Goal: Communication & Community: Answer question/provide support

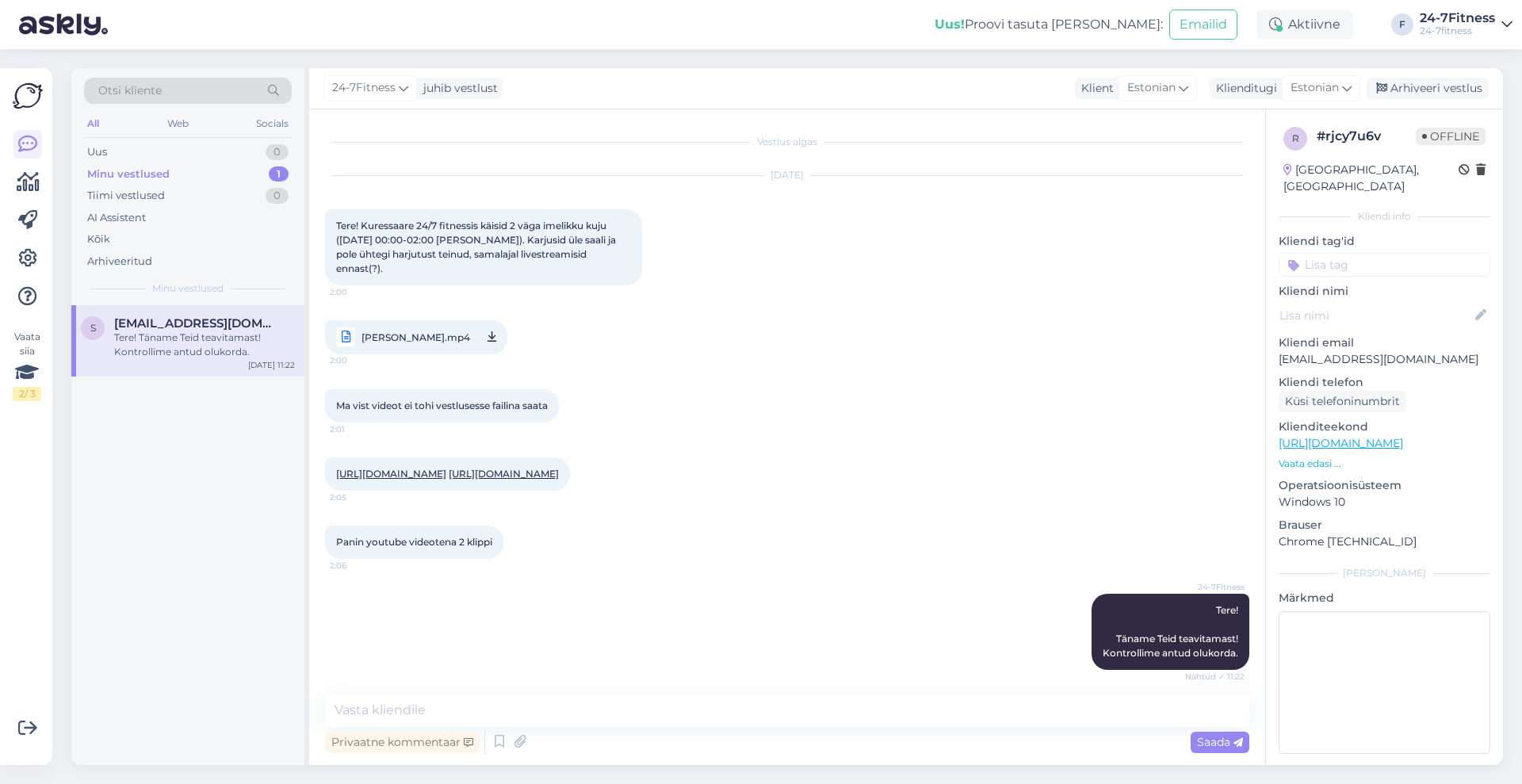
scroll to position [8, 0]
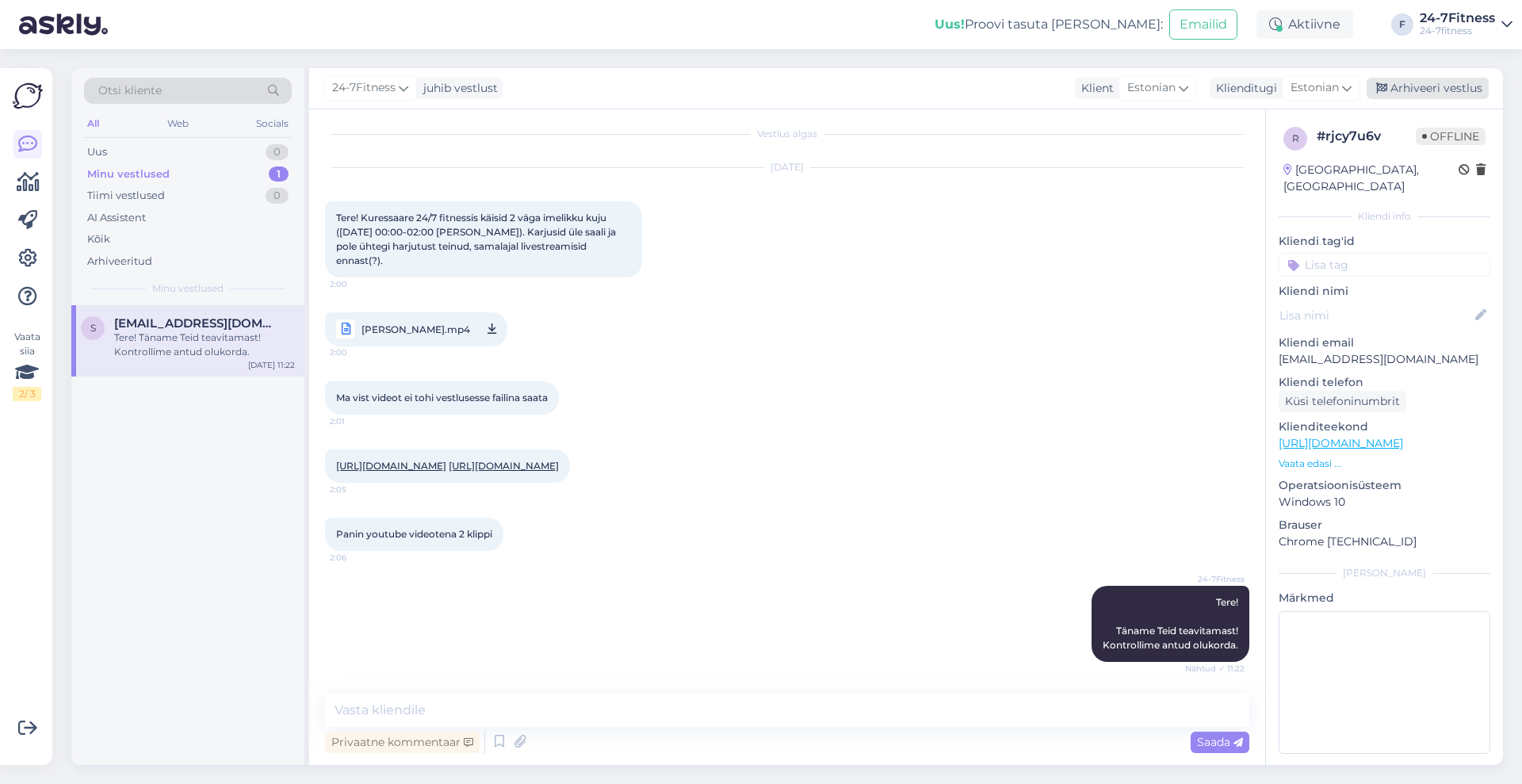
click at [1457, 86] on div "Arhiveeri vestlus" at bounding box center [1428, 88] width 122 height 22
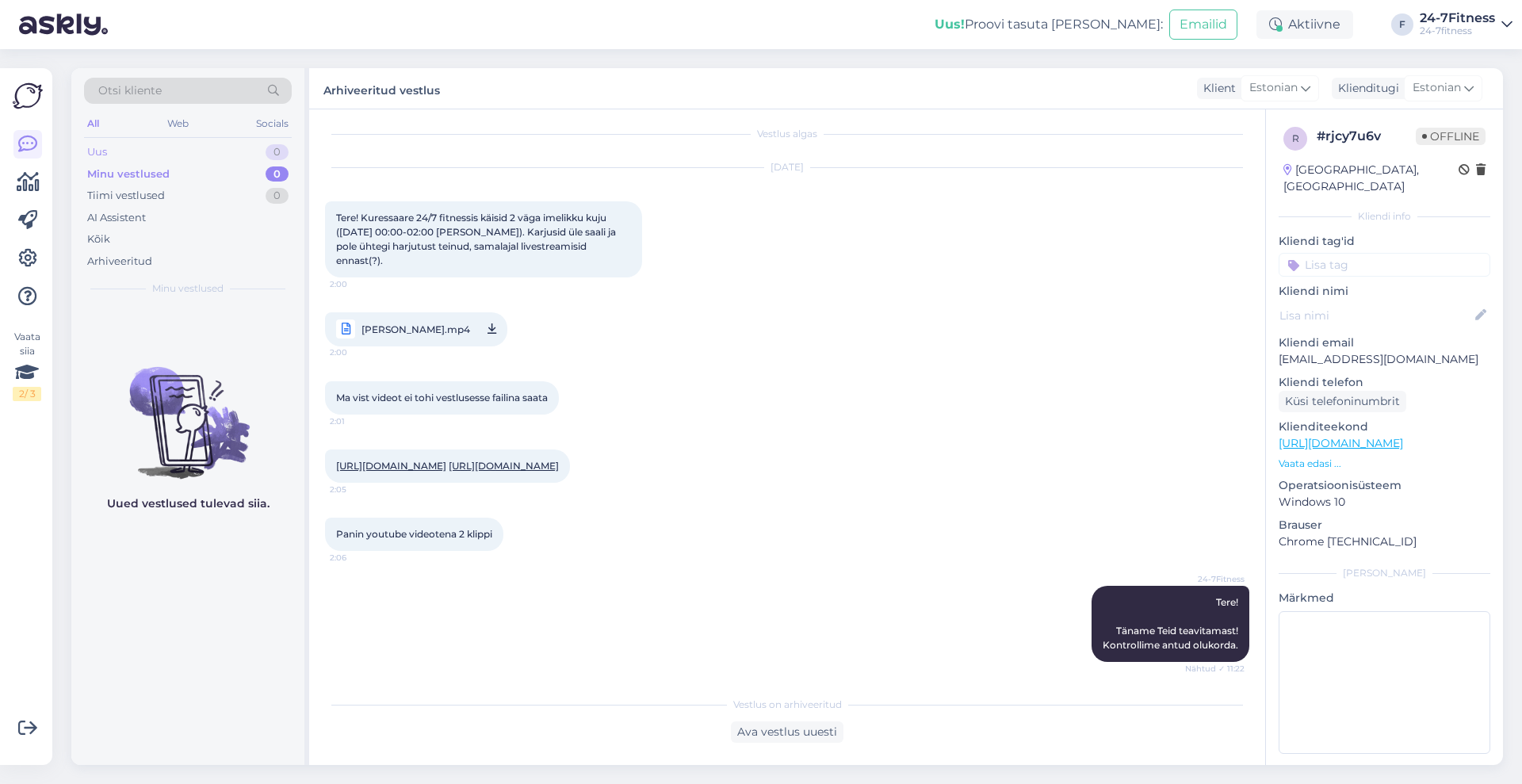
click at [144, 152] on div "Uus 0" at bounding box center [187, 152] width 208 height 23
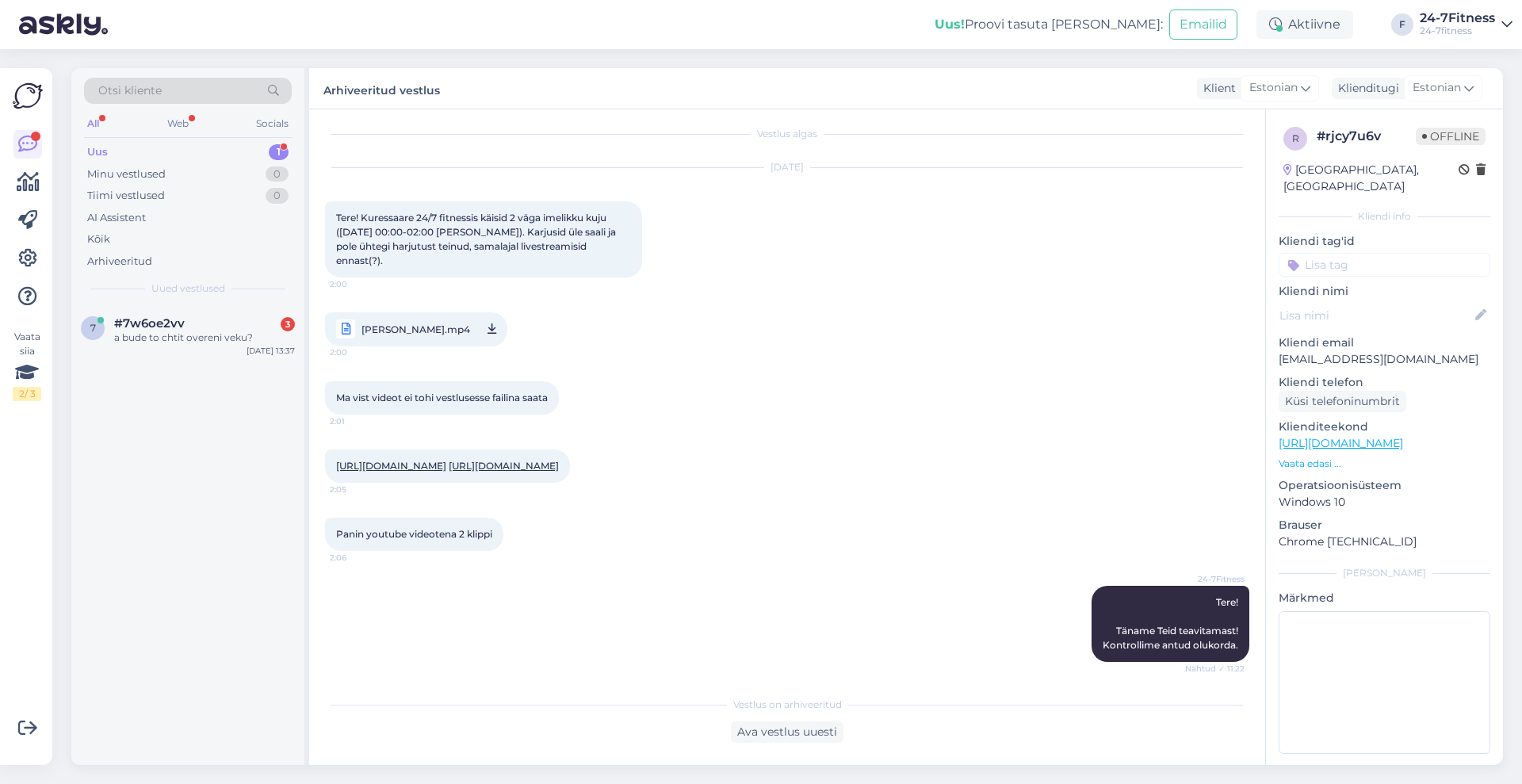
click at [193, 153] on div "Uus 1" at bounding box center [187, 152] width 208 height 23
click at [188, 326] on div "#7w6oe2vv 3" at bounding box center [204, 322] width 180 height 14
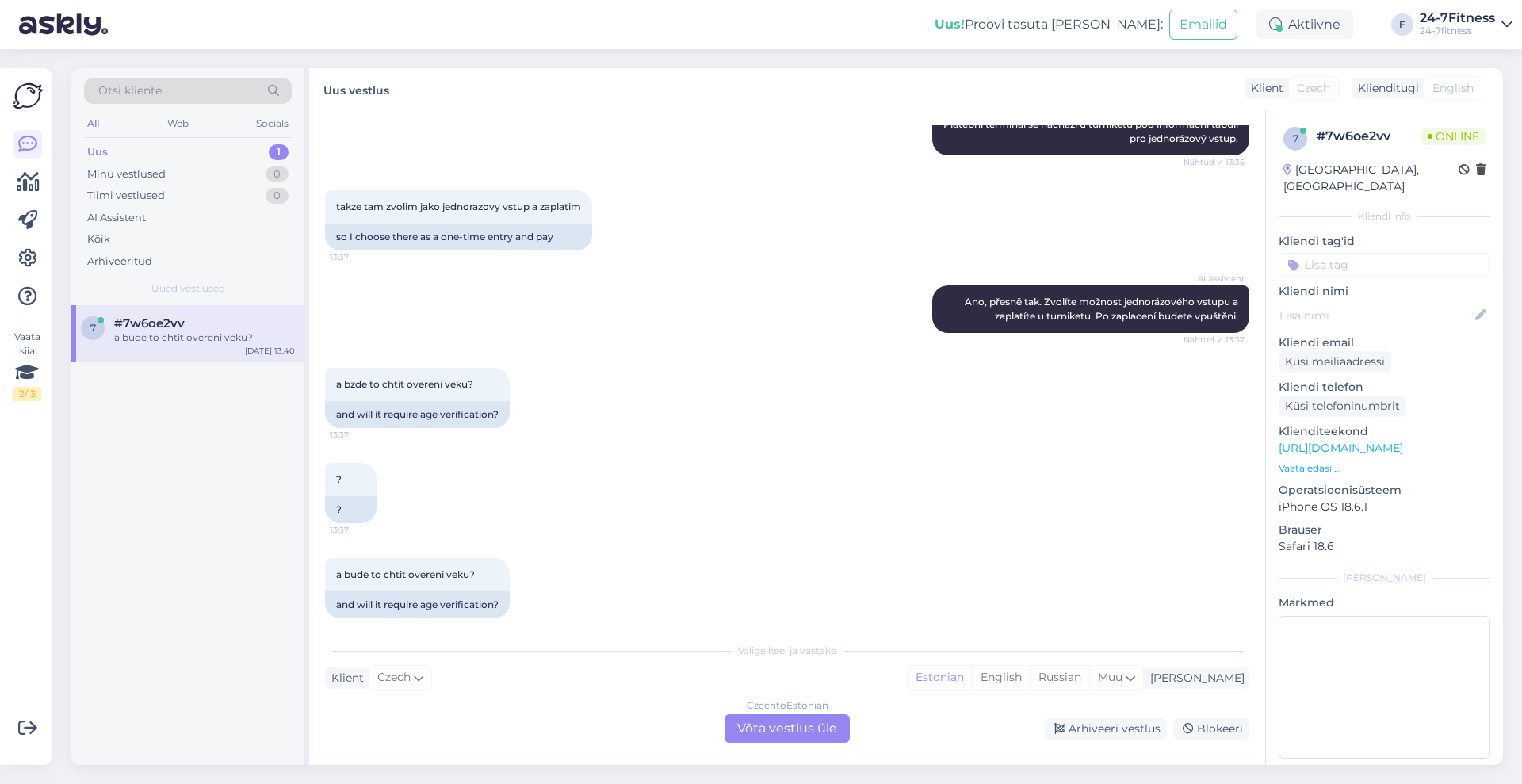
scroll to position [1222, 0]
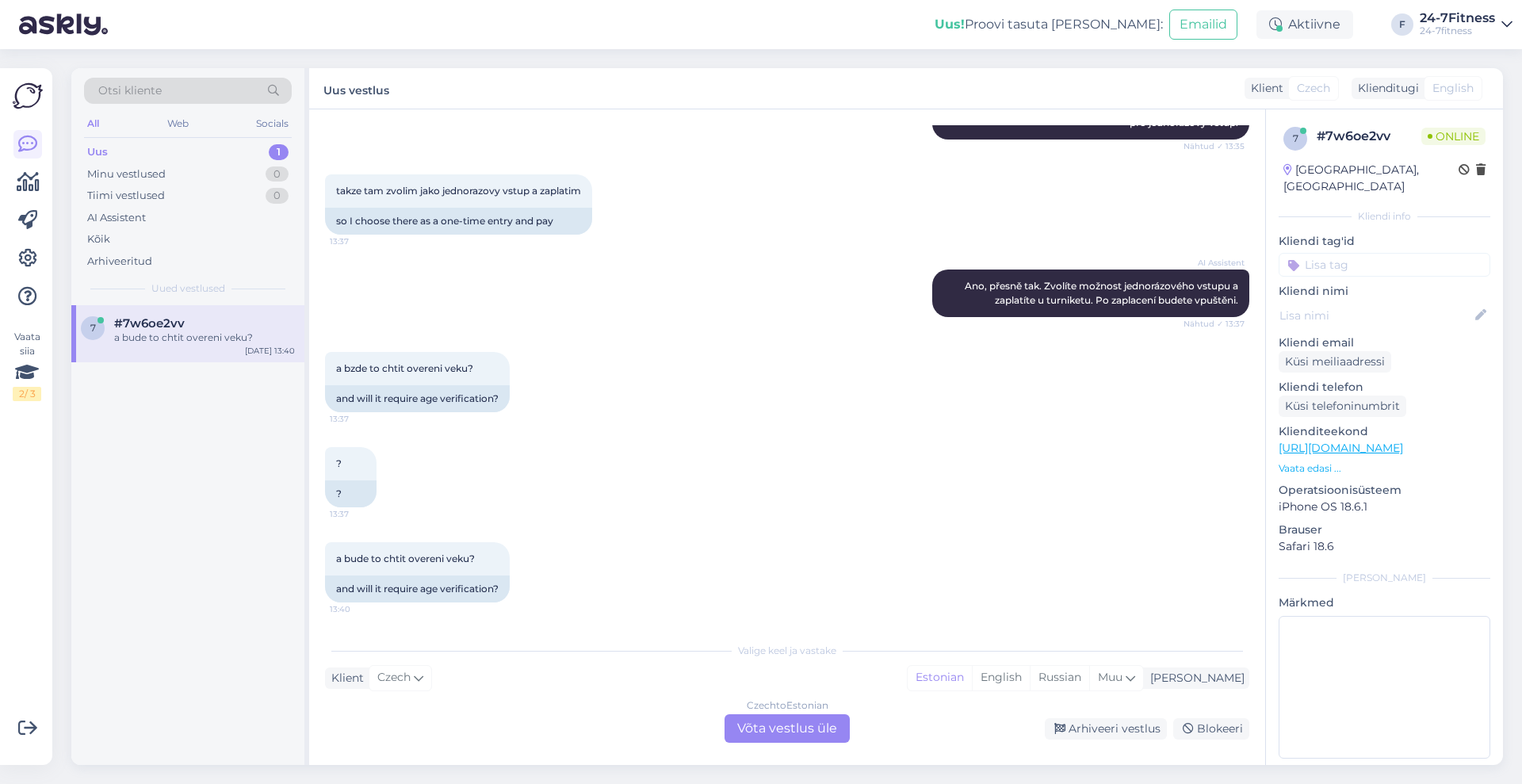
click at [824, 721] on div "Czech to Estonian Võta vestlus üle" at bounding box center [787, 729] width 125 height 28
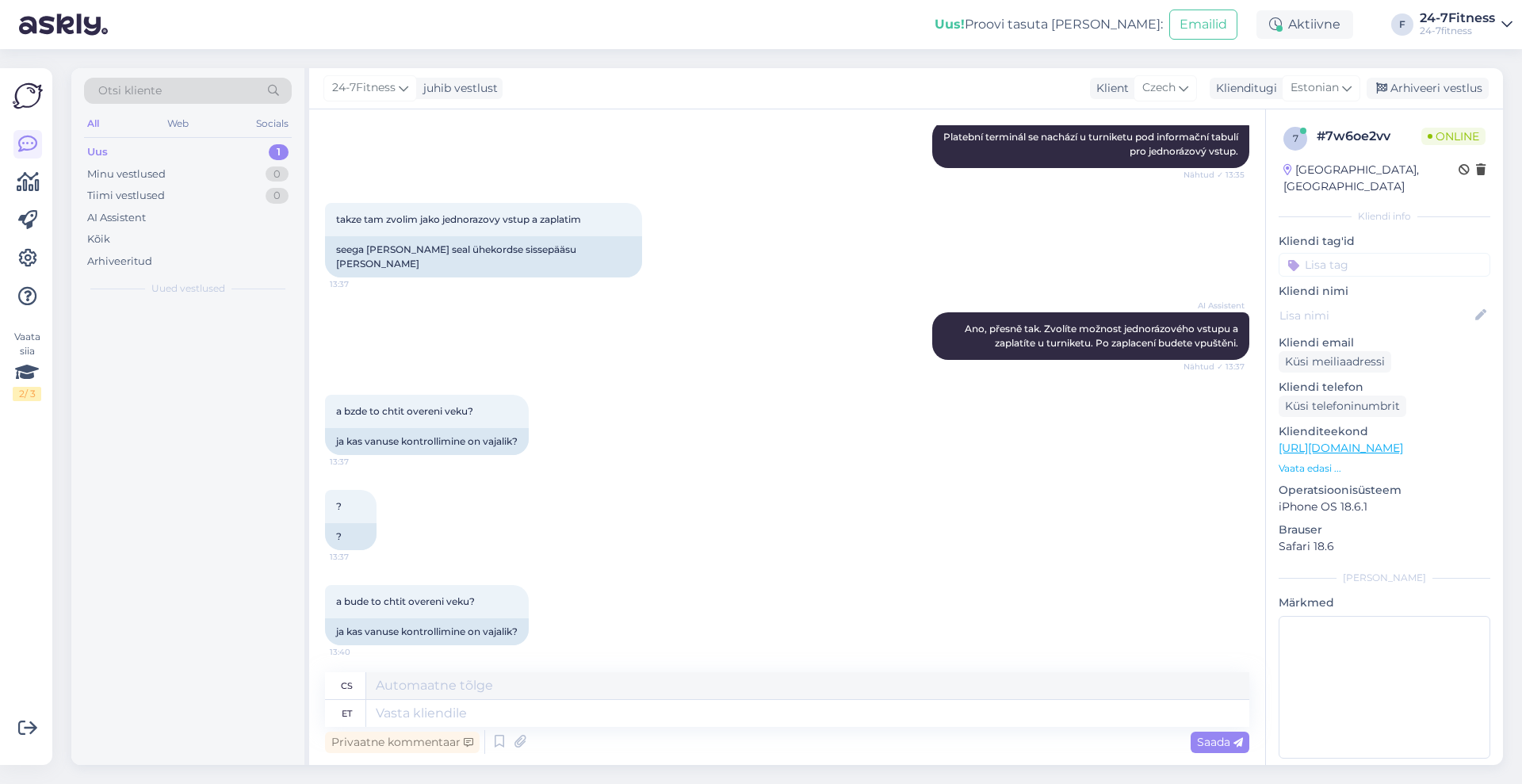
scroll to position [1199, 0]
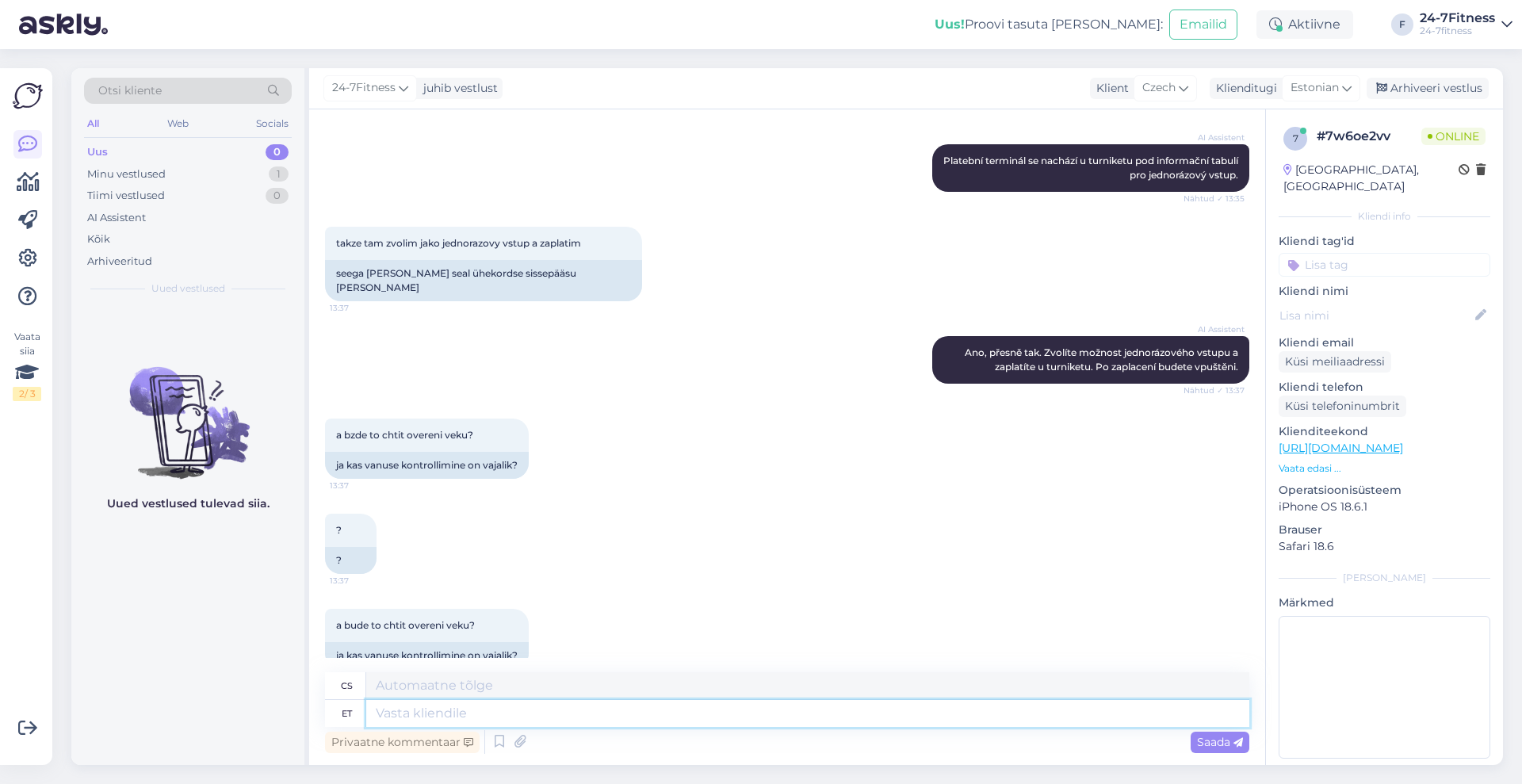
click at [592, 706] on textarea at bounding box center [808, 713] width 883 height 27
type textarea "Tere!"
type textarea "Ahoj!"
type textarea "Tere! 1x p"
type textarea "Ahoj! 1x"
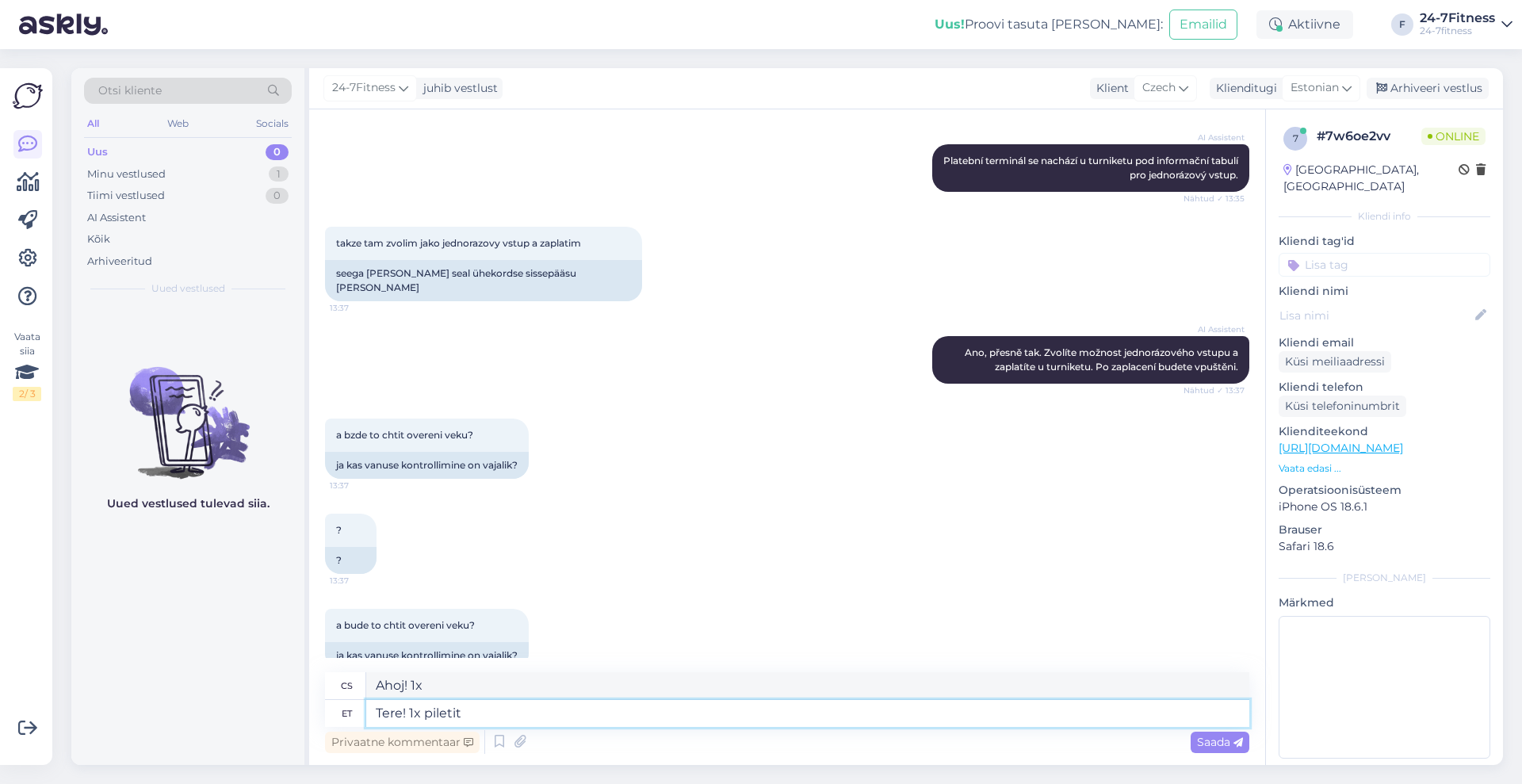
type textarea "Tere! 1x piletit"
type textarea "Ahoj! 1x lístek"
type textarea "Tere! 1x piletit ostes ei"
type textarea "[PERSON_NAME] den! Při koupi 1 vstupenky"
type textarea "Tere! 1x piletit ostes ei ol e"
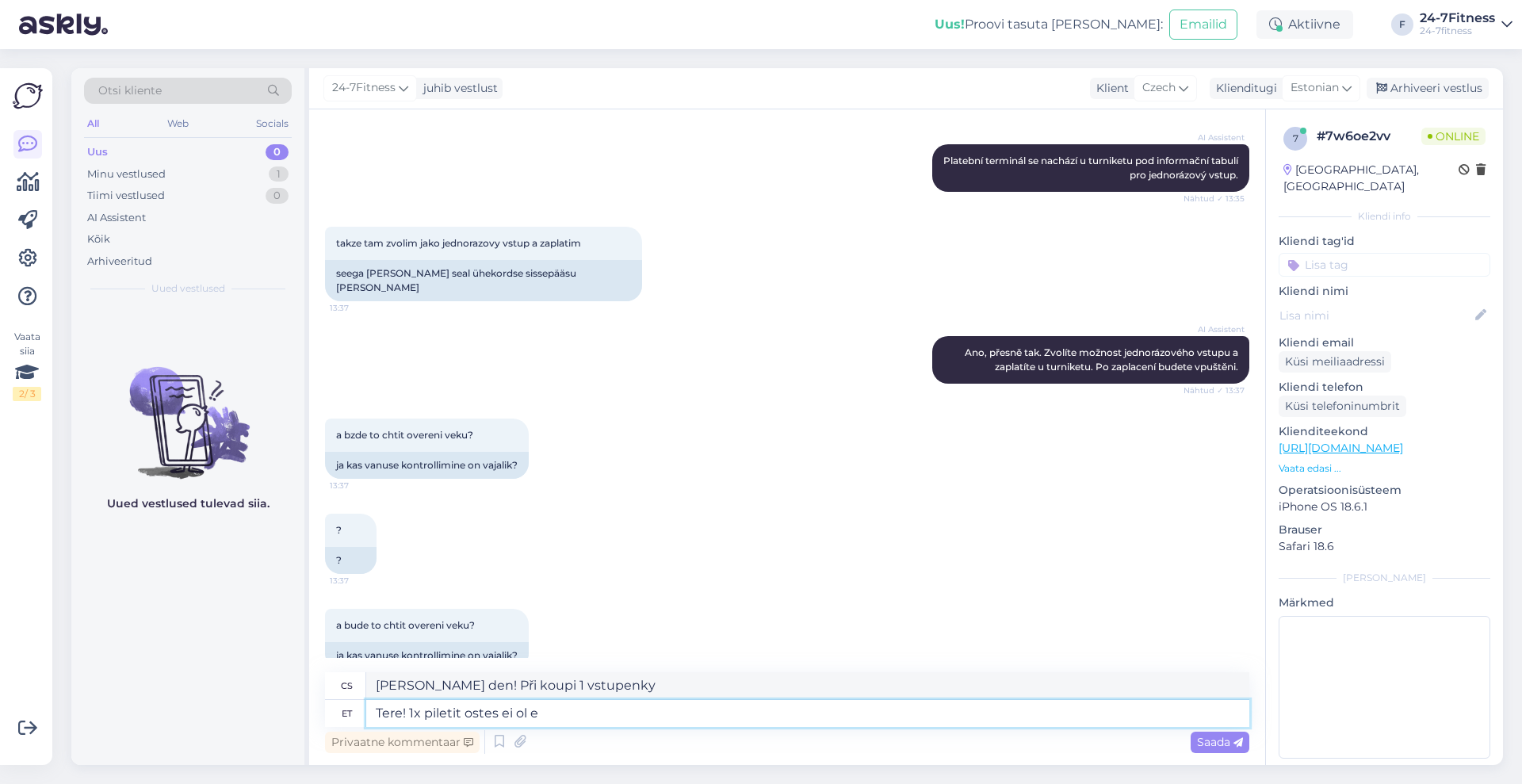
type textarea "[PERSON_NAME] den! Při koupi 1 vstupenky ne"
type textarea "Tere! 1x piletit ostes ei ol ev"
type textarea "[PERSON_NAME] den! Při koupi 1 vstupenky se neplatí"
type textarea "Tere! 1x piletit ostes ei ol evajalik"
type textarea "[PERSON_NAME] den! Pokud si koupíte 1 lístek, není to nutné"
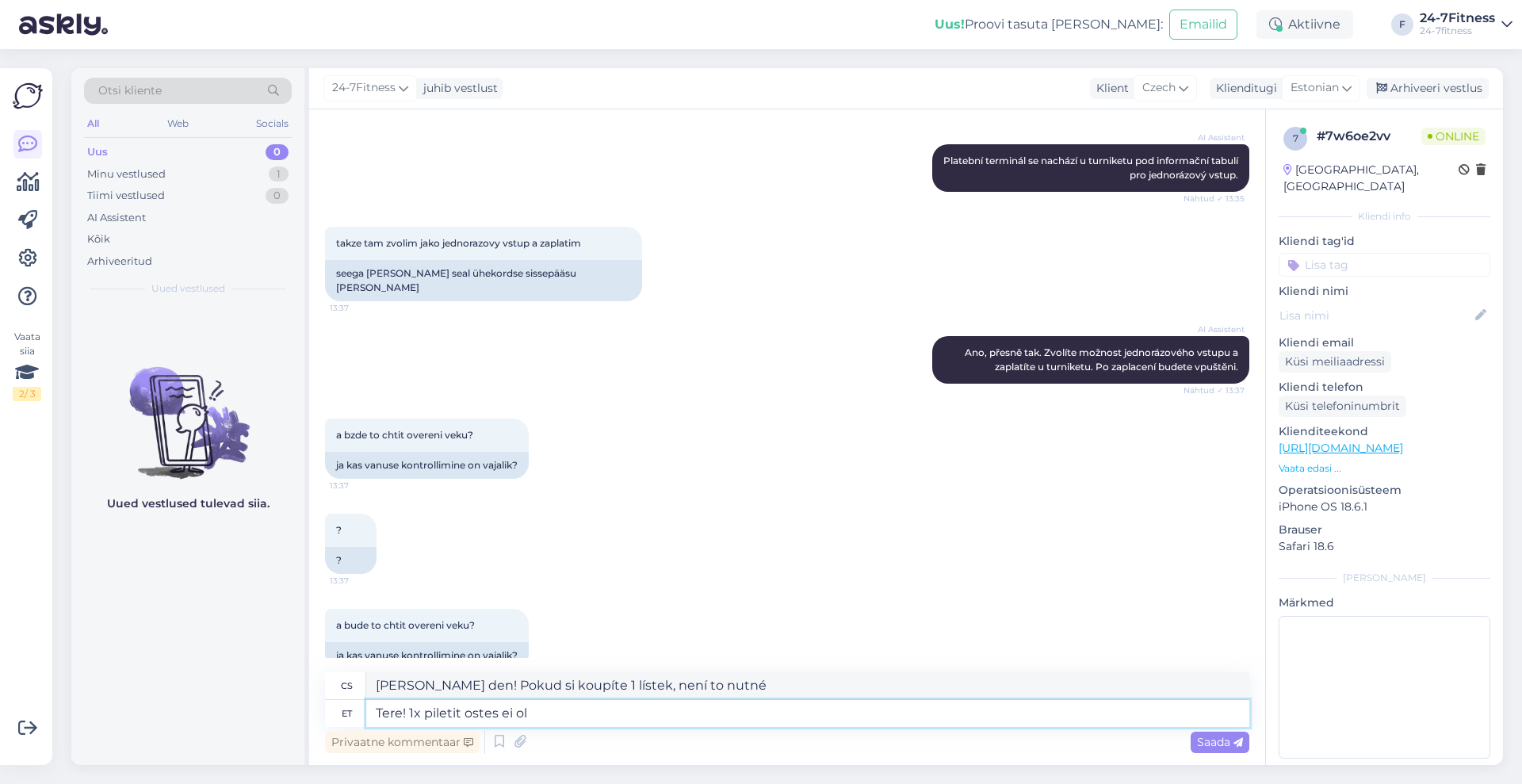
type textarea "Tere! 1x piletit ostes ei o"
type textarea "[PERSON_NAME] den! Při koupi 1 vstupenky se neplatí"
type textarea "Tere! 1x piletit ostes ei"
type textarea "[PERSON_NAME] den! Při koupi 1 vstupenky ne"
type textarea "Tere! 1x piletit ostes ei tehta vanusekontrolli"
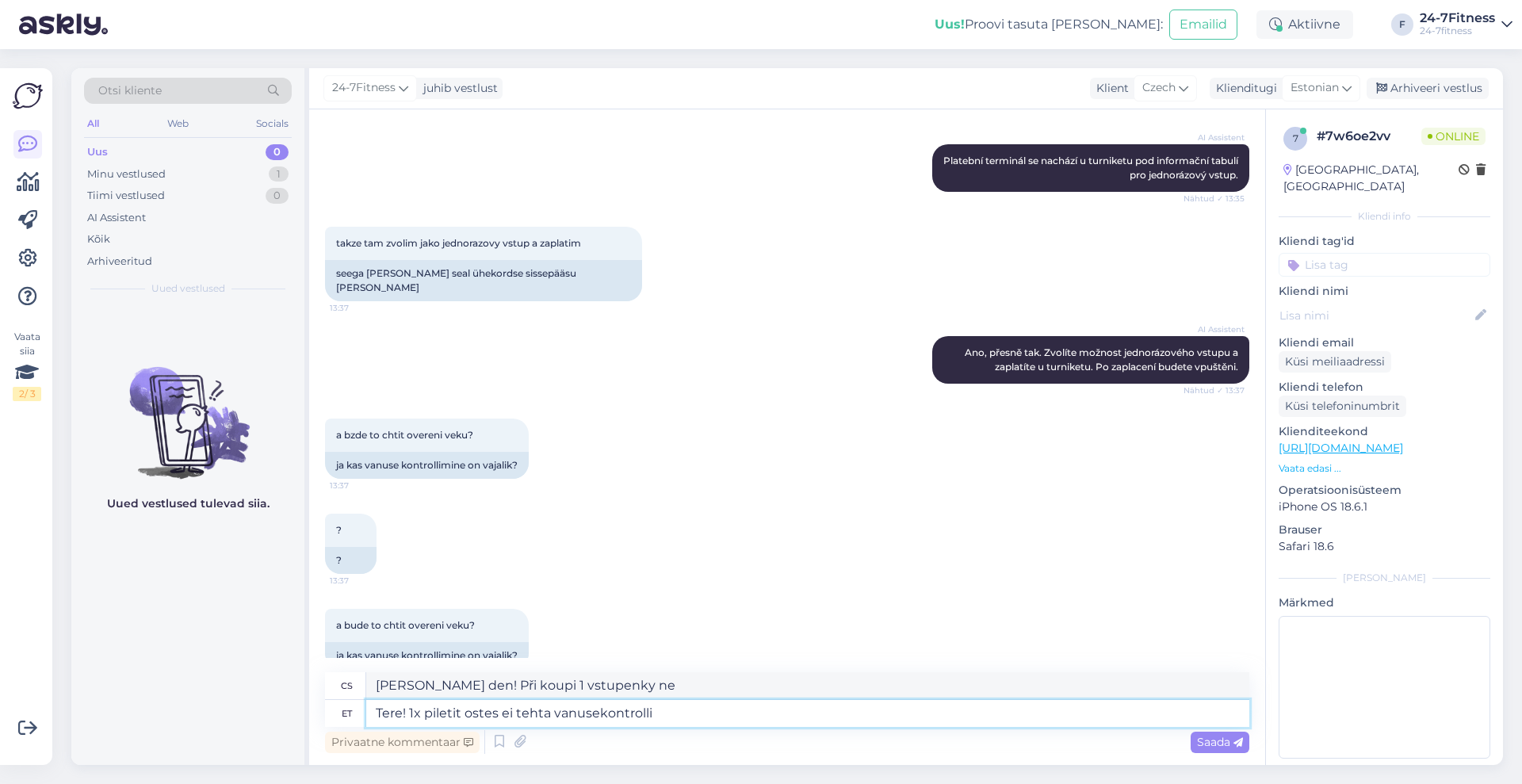
type textarea "[PERSON_NAME] den! Při zakoupení jednorázové vstupenky se neprovádí kontrola vě…"
type textarea "Tere! 1x piletit ostes ei tehta vanusekontrolli väravas."
type textarea "[PERSON_NAME] den! Při zakoupení 1 vstupenky se u brány neprovádí kontrola věku."
type textarea "Tere! 1x piletit ostes ei tehta vanusekontrolli väravas. Valida ei"
type textarea "[PERSON_NAME] den! Při zakoupení 1 vstupenky se u brány neprovádí kontrola věku…"
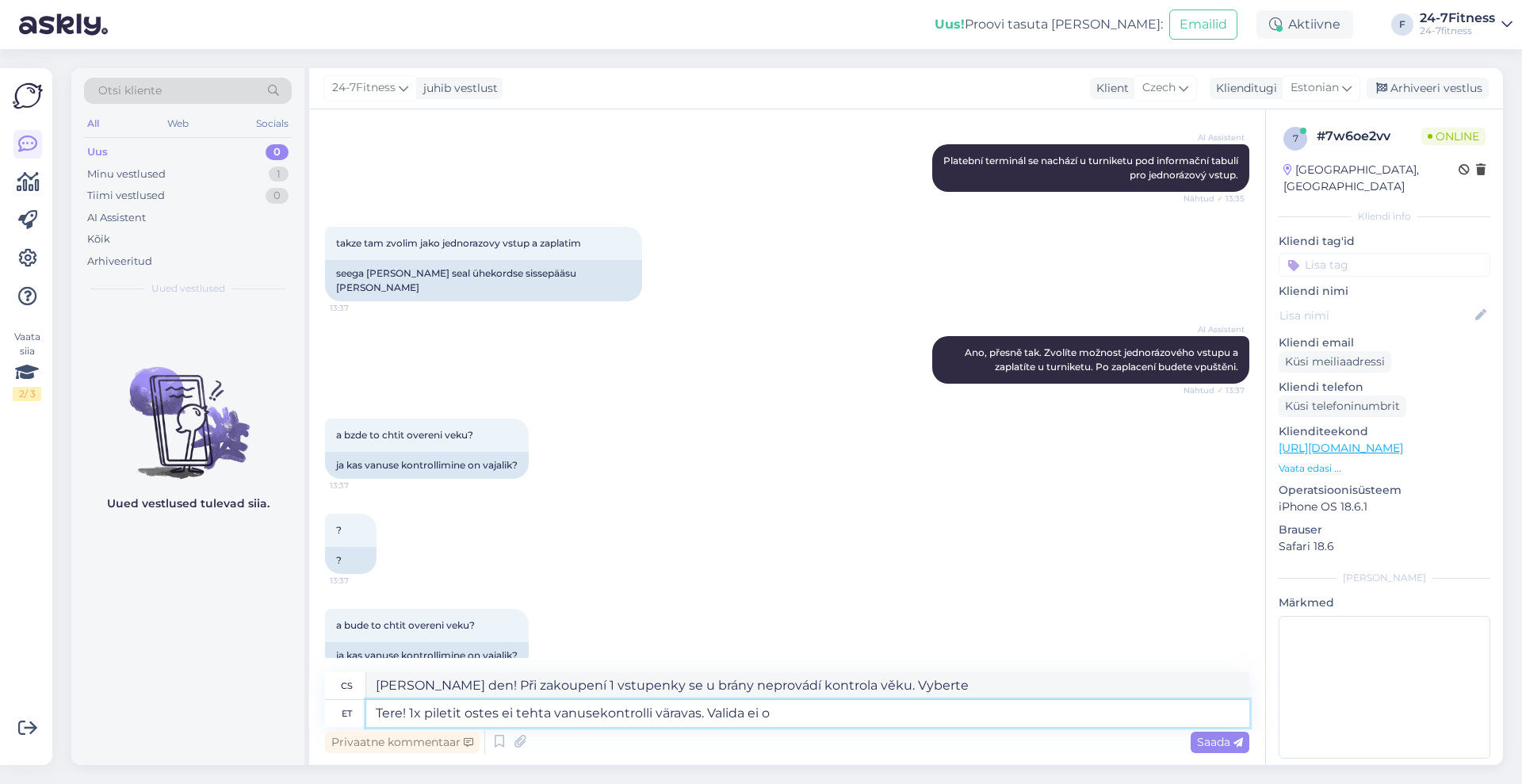
type textarea "Tere! 1x piletit ostes ei tehta vanusekontrolli väravas. Valida ei ol"
type textarea "[PERSON_NAME] den! Při zakoupení 1 vstupenky se u brány nekontroluje věk. Vyber…"
type textarea "Tere! 1x piletit ostes ei tehta vanusekontrolli väravas. Valida ei ole m"
type textarea "[PERSON_NAME] den! Při zakoupení 1 vstupenky se u brány neprovádí kontrola věku…"
type textarea "Tere! 1x piletit ostes ei tehta vanusekontrolli väravas. Valida ei ole midagi va"
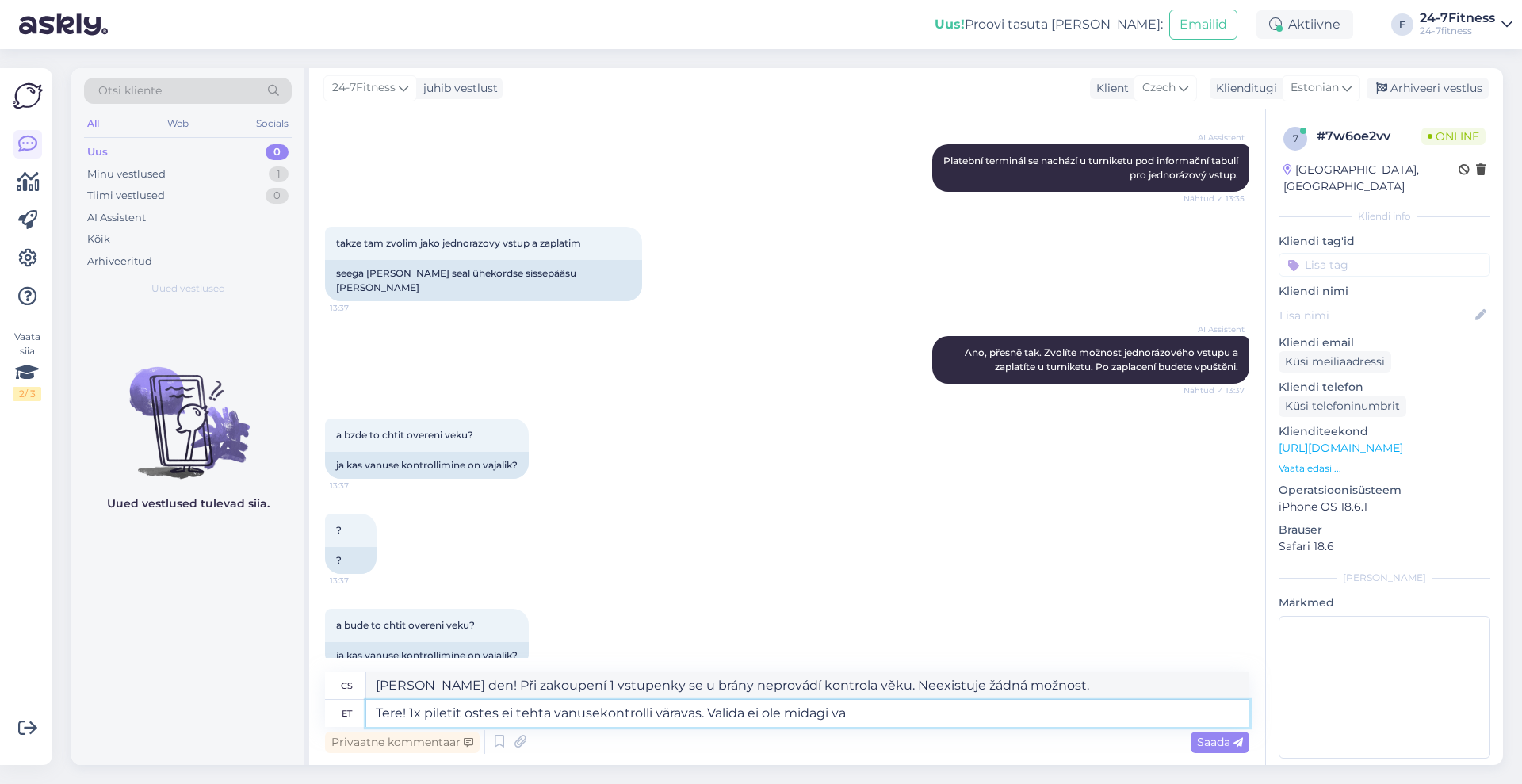
type textarea "[PERSON_NAME] den! Při koupi 1 vstupenky se u brány neprovádí kontrola věku. Ne…"
type textarea "Tere! 1x piletit ostes ei tehta vanusekontrolli väravas. Valida ei ole midagi v…"
type textarea "[PERSON_NAME] den! Při zakoupení 1 vstupenky se u brány nekontroluje věk. Nemus…"
type textarea "Tere! 1x piletit ostes ei tehta vanusekontrolli väravas. Valida ei ole midagi v…"
type textarea "[PERSON_NAME] den! Při koupi 1 vstupenky se u brány neprovádí kontrola věku. Ne…"
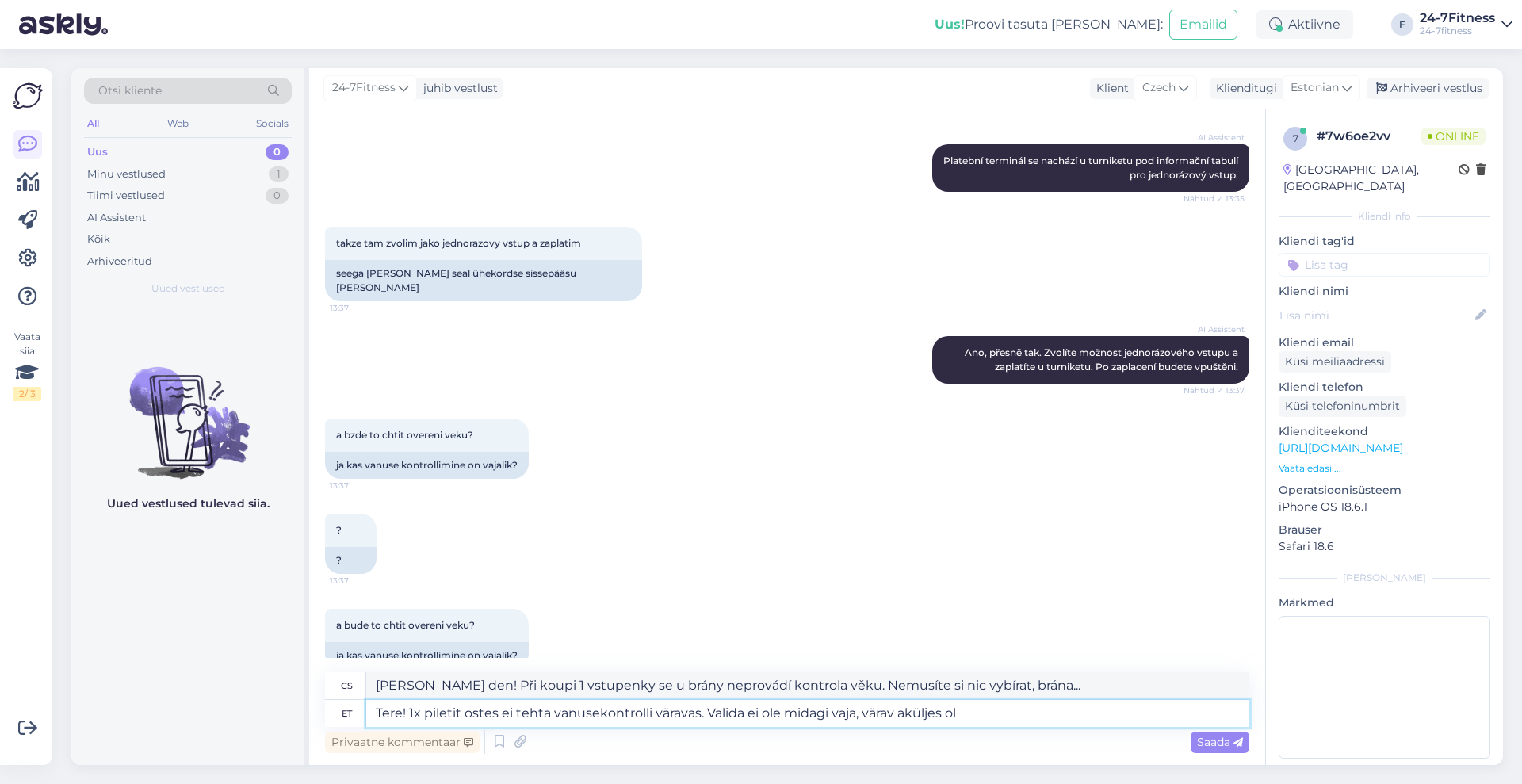
type textarea "Tere! 1x piletit ostes ei tehta vanusekontrolli väravas. Valida ei ole midagi v…"
type textarea "[PERSON_NAME] den! Při koupi 1 vstupenky se u brány neprovádí kontrola věku. Ne…"
type textarea "Tere! 1x piletit ostes ei tehta vanusekontrolli väravas. Valida ei ole midagi v…"
type textarea "[PERSON_NAME] den! Při koupi 1 vstupenky se u brány nekontroluje věk. Nemusíte …"
type textarea "Tere! 1x piletit ostes ei tehta vanusekontrolli väravas. Valida ei ole midagi v…"
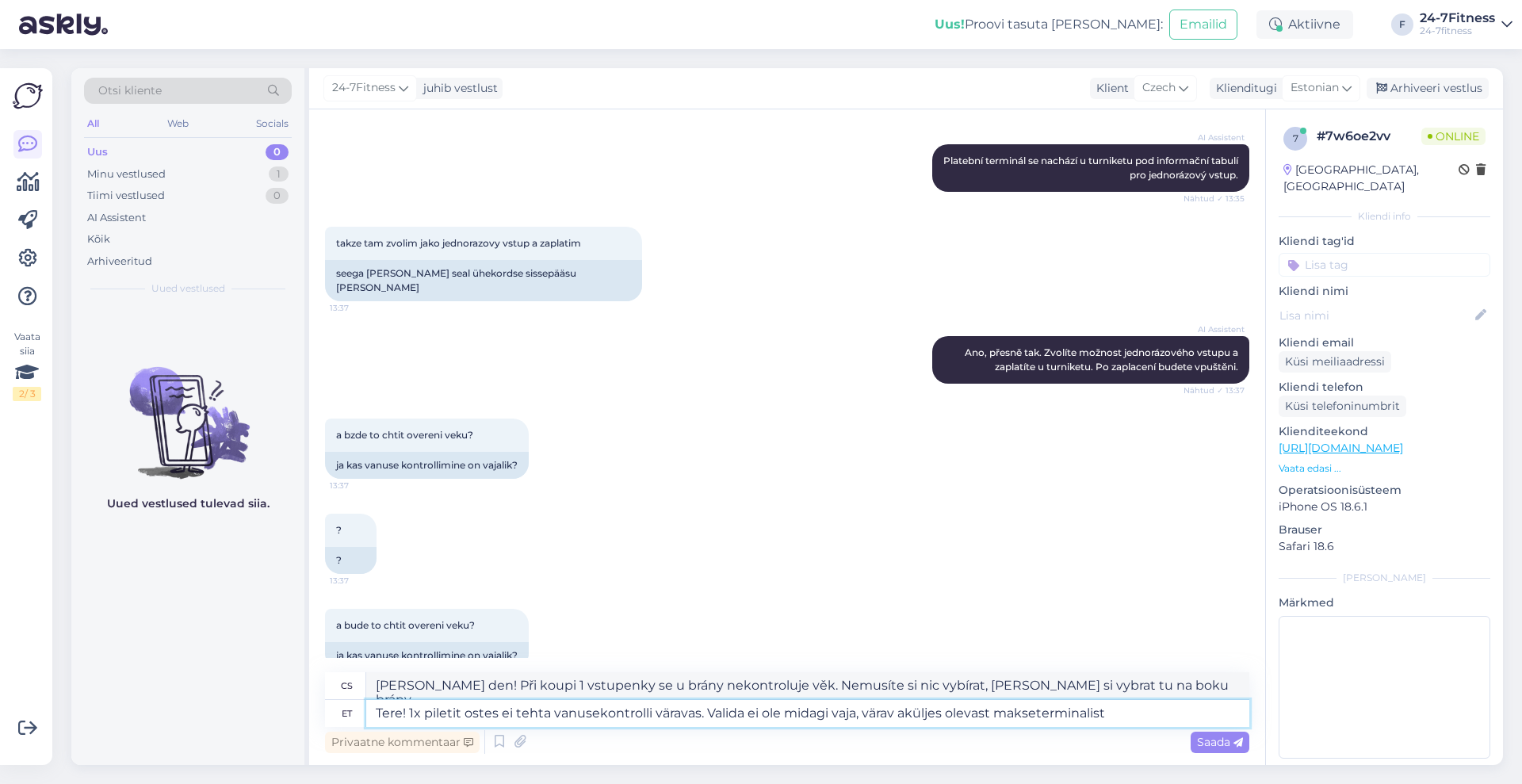
type textarea "[PERSON_NAME] den! Při koupi 1 vstupenky se u brány nekontroluje věk. Nemusíte …"
type textarea "Tere! 1x piletit ostes ei tehta vanusekontrolli väravas. Valida ei ole midagi v…"
type textarea "[PERSON_NAME] den! Při koupi 1 vstupenky se u brány neprovádí kontrola věku. Ne…"
type textarea "Tere! 1x piletit ostes ei tehta vanusekontrolli väravas. Valida ei ole midagi v…"
type textarea "[PERSON_NAME] den! Při zakoupení 1 vstupenky se u brány nekontroluje věk. Nemus…"
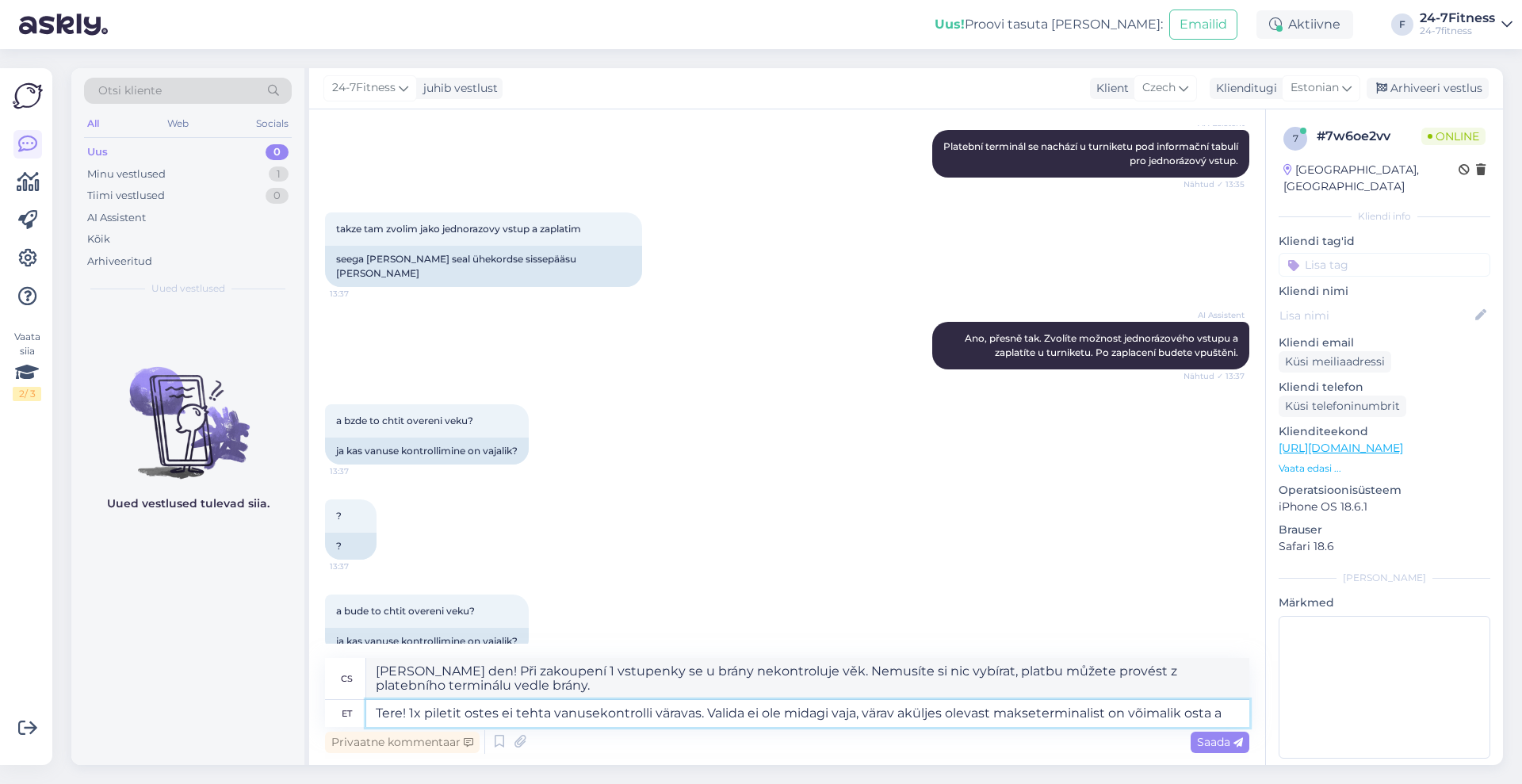
type textarea "Tere! 1x piletit ostes ei tehta vanusekontrolli väravas. Valida ei ole midagi v…"
type textarea "[PERSON_NAME] den! Při zakoupení 1 vstupenky se u brány nekontroluje věk. Nemus…"
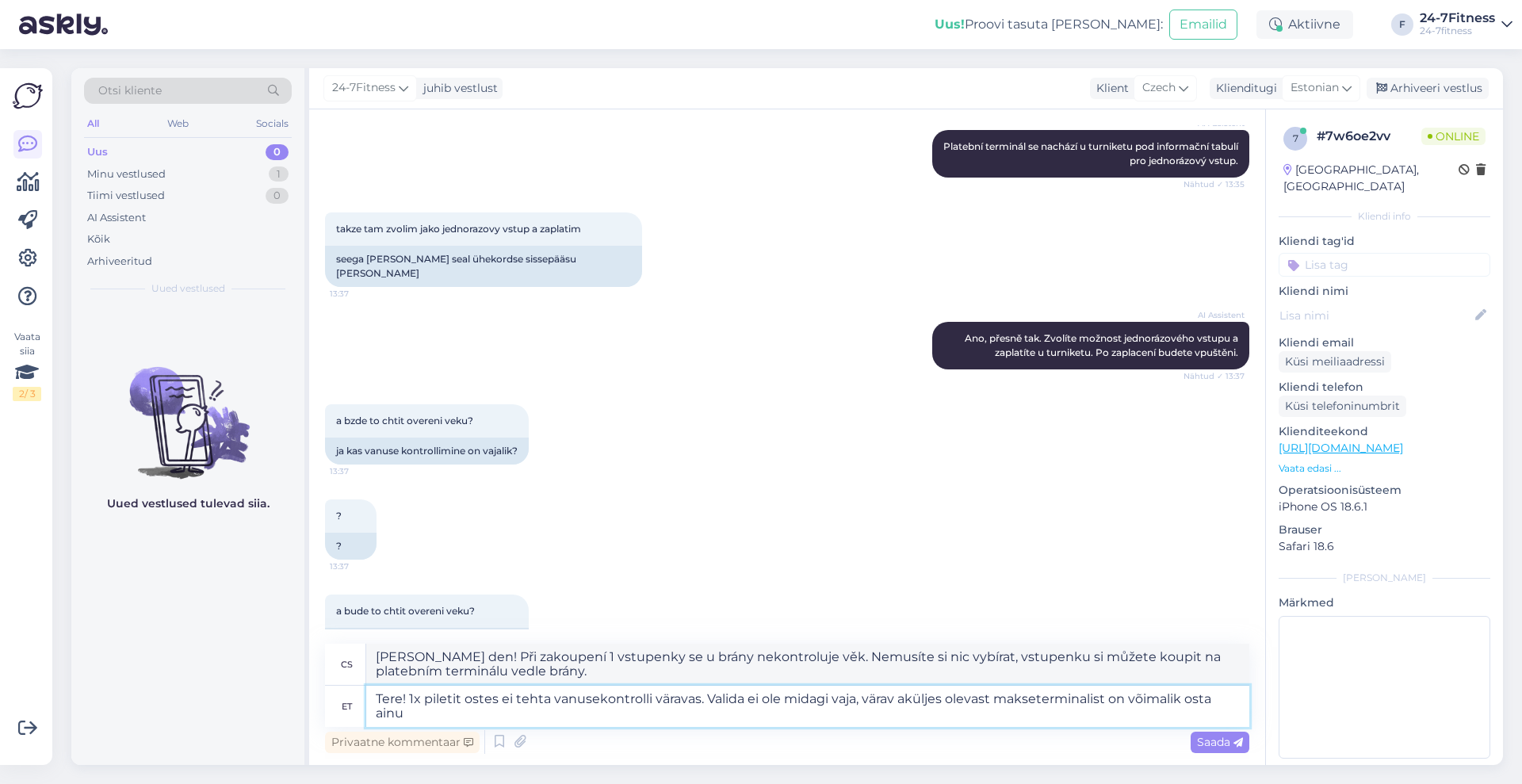
scroll to position [1227, 0]
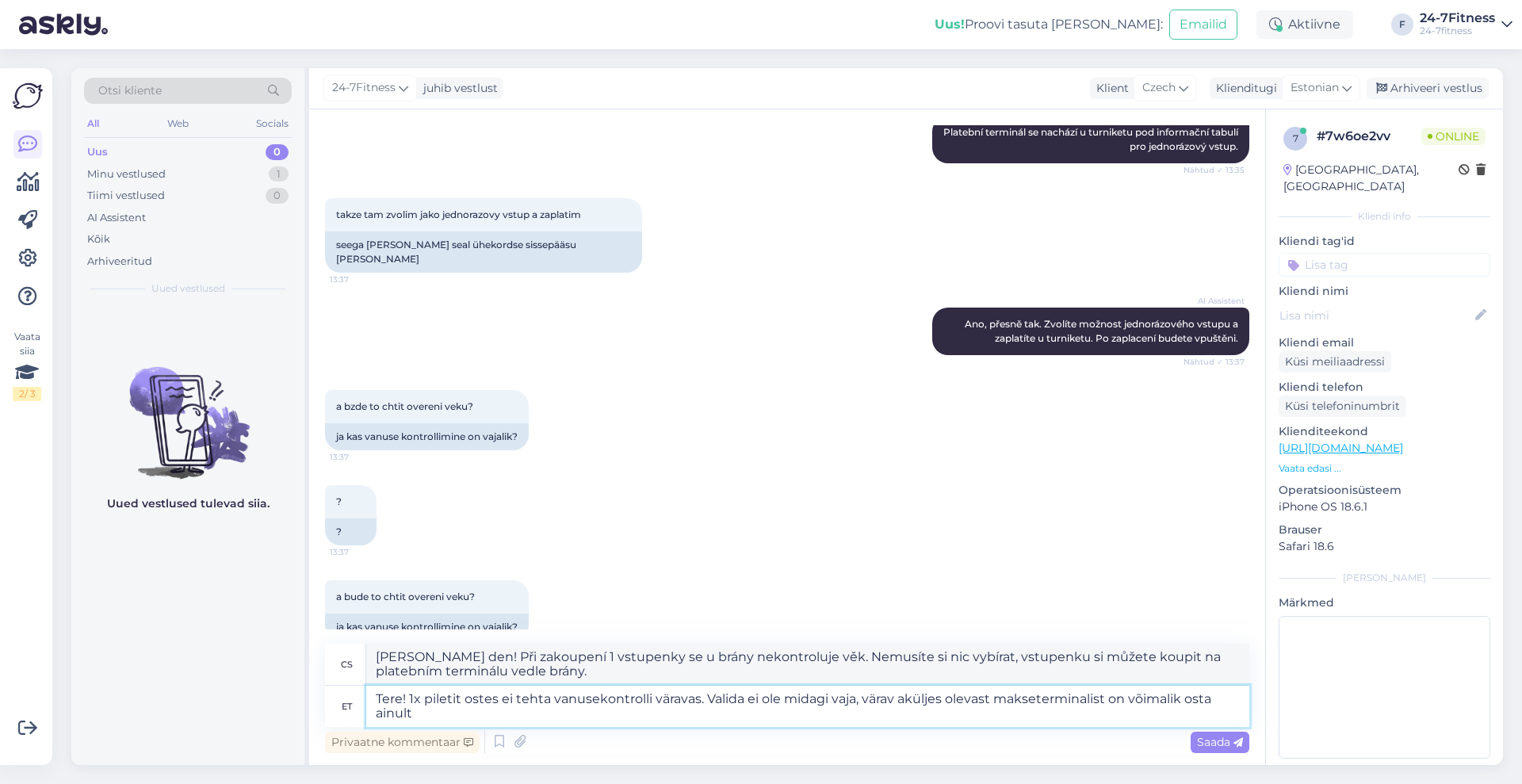
type textarea "Tere! 1x piletit ostes ei tehta vanusekontrolli väravas. Valida ei ole midagi v…"
type textarea "[PERSON_NAME] den! Při zakoupení 1 vstupenky se u brány nekontroluje věk. Nemus…"
type textarea "Tere! 1x piletit ostes ei tehta vanusekontrolli väravas. Valida ei ole midagi v…"
type textarea "[PERSON_NAME] den! Při koupi jednorázové vstupenky se u brány nekontroluje věk.…"
type textarea "Tere! 1x piletit ostes ei tehta vanusekontrolli väravas. Valida ei ole midagi v…"
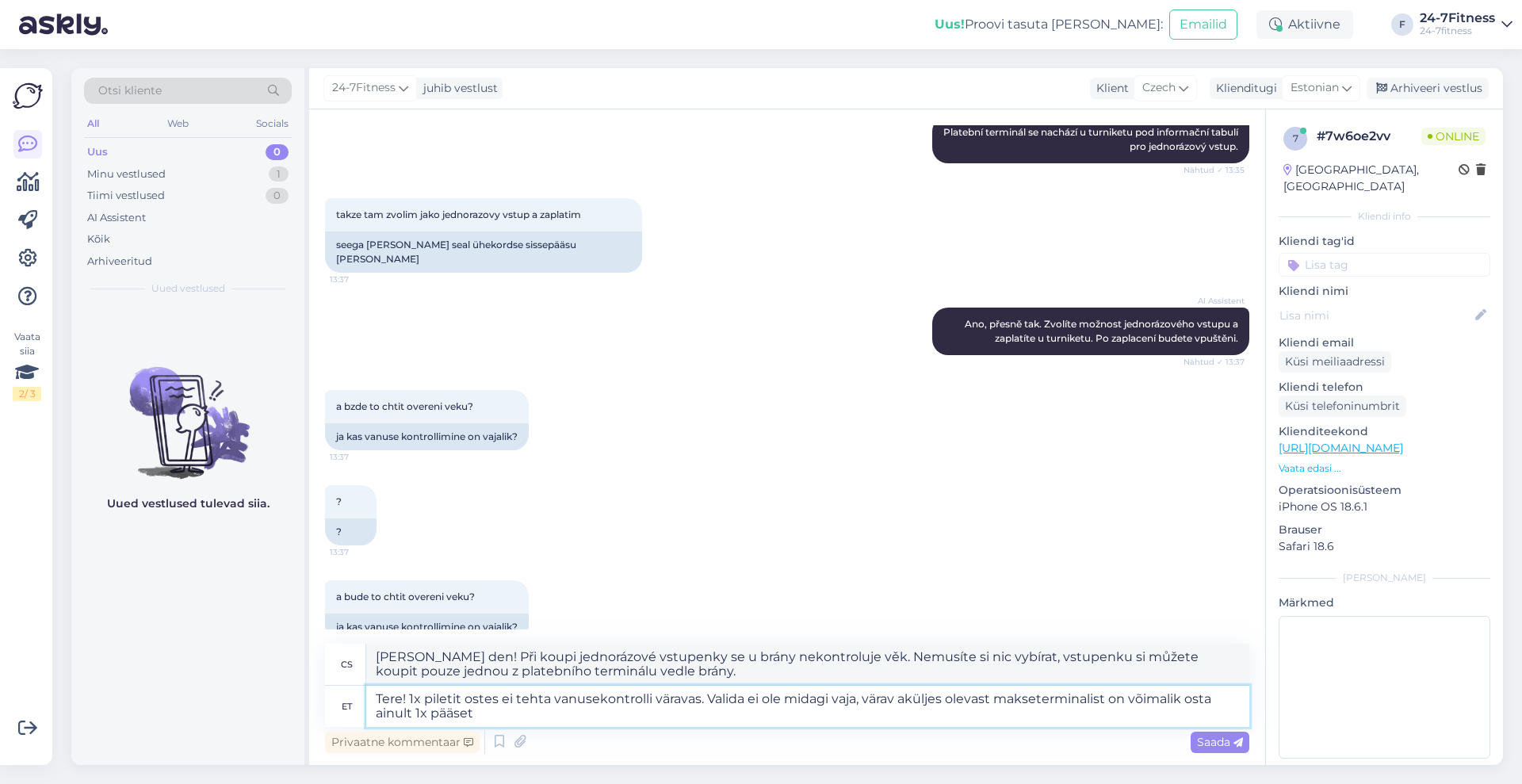
type textarea "[PERSON_NAME] den! Při zakoupení jednorázové vstupenky se u brány nekontroluje …"
type textarea "Tere! 1x piletit ostes ei tehta vanusekontrolli väravas. Valida ei ole midagi v…"
type textarea "[PERSON_NAME] den! Při koupi jednorázové vstupenky se u brány nekontroluje věk.…"
type textarea "Tere! 1x piletit ostes ei tehta vanusekontrolli väravas. Valida ei ole midagi v…"
type textarea "[PERSON_NAME] den! Při koupi jednorázové vstupenky se u brány nekontroluje věk.…"
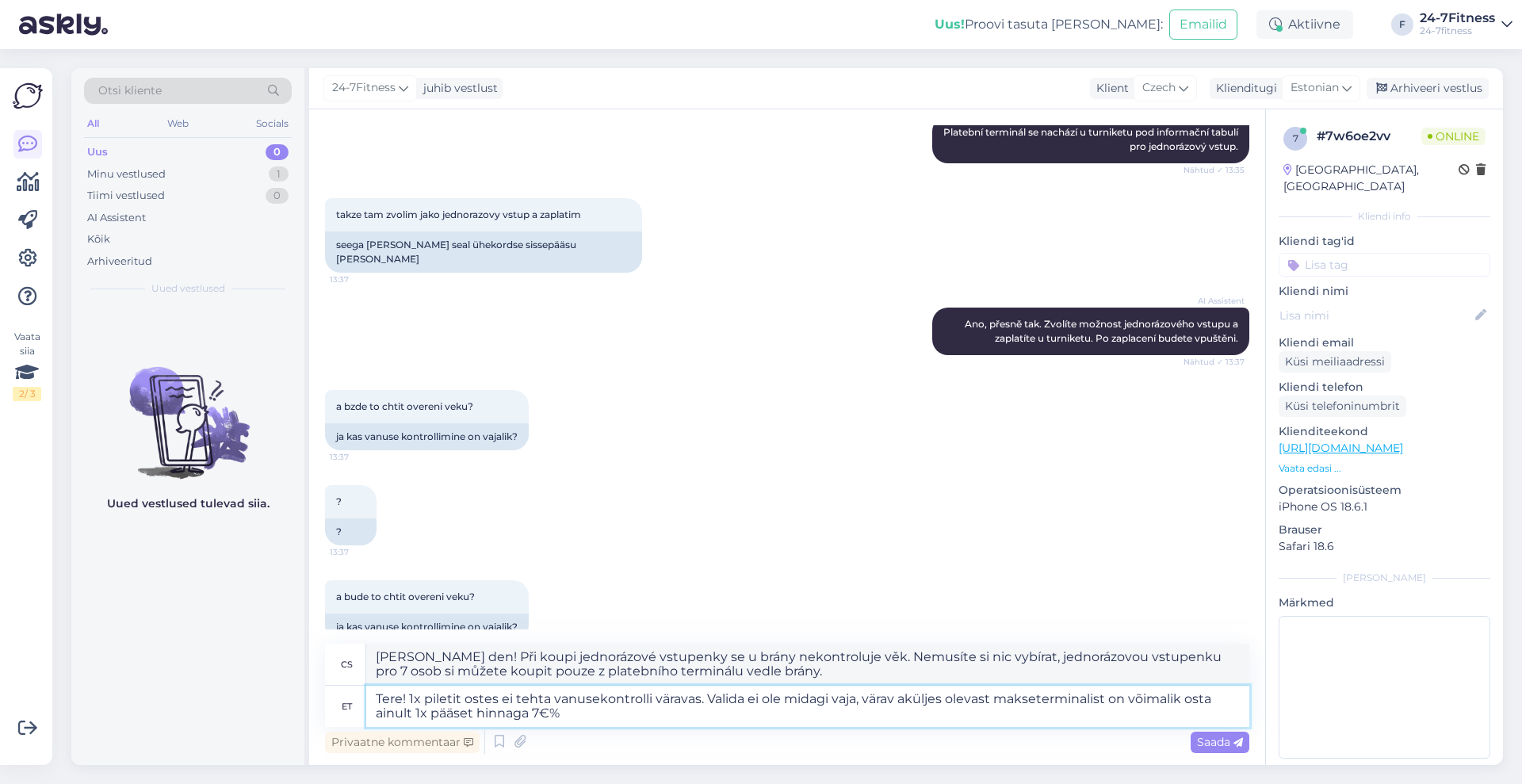
type textarea "Tere! 1x piletit ostes ei tehta vanusekontrolli väravas. Valida ei ole midagi v…"
type textarea "[PERSON_NAME] den! Při koupi jednorázové vstupenky se u brány nekontroluje věk.…"
type textarea "Tere! 1x piletit ostes ei tehta vanusekontrolli väravas. Valida ei ole midagi v…"
type textarea "[PERSON_NAME] den! Při zakoupení jednorázové vstupenky se u brány nekontroluje …"
type textarea "Tere! 1x piletit ostes ei tehta vanusekontrolli väravas. Valida ei ole midagi v…"
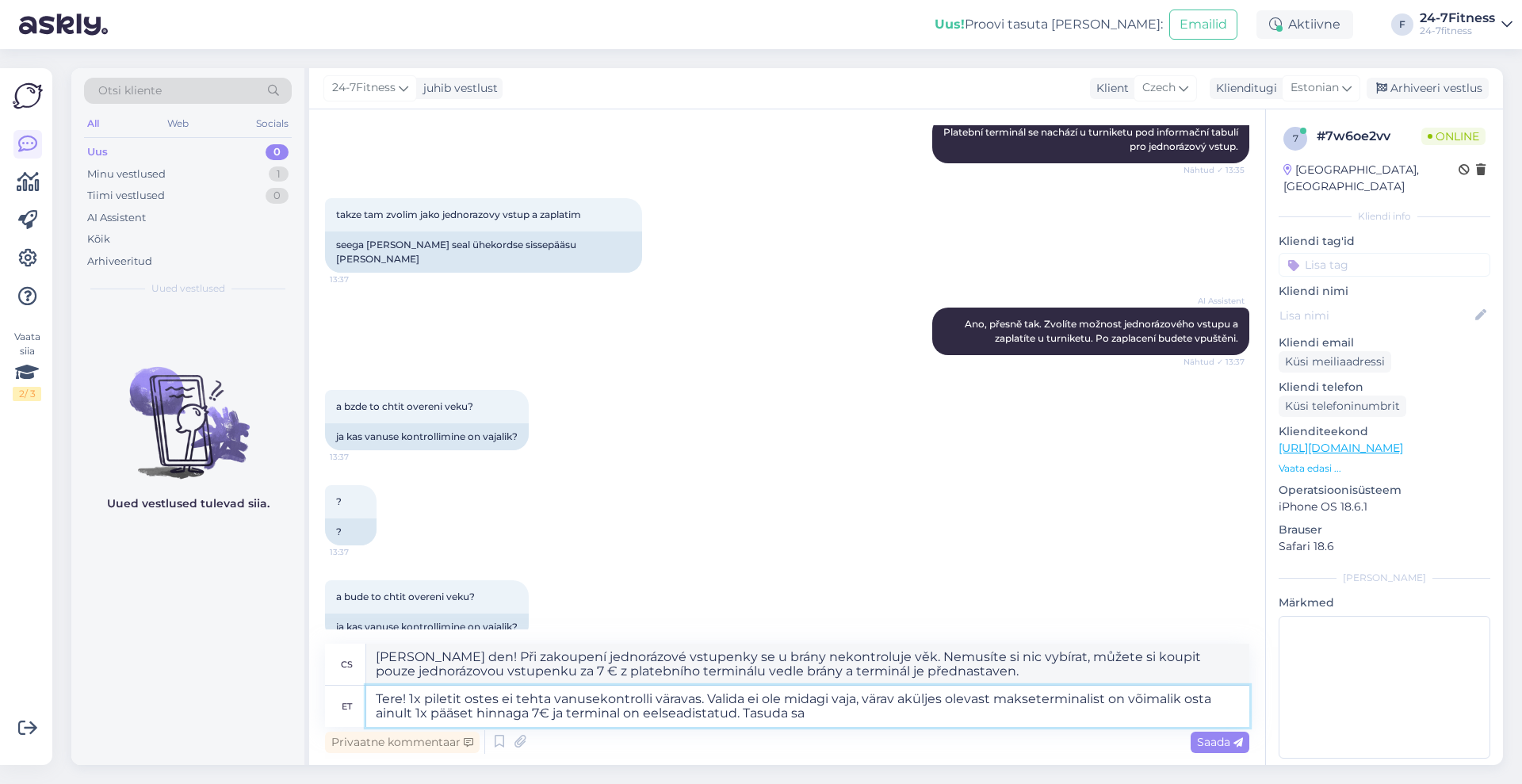
type textarea "[PERSON_NAME] den! Při koupi jednorázové vstupenky se u brány neprovádí kontrol…"
type textarea "Tere! 1x piletit ostes ei tehta vanusekontrolli väravas. Valida ei ole midagi v…"
type textarea "[PERSON_NAME] den! Při koupi jednorázové vstupenky se u brány neprovádí kontrol…"
type textarea "Tere! 1x piletit ostes ei tehta vanusekontrolli väravas. Valida ei ole midagi v…"
type textarea "[PERSON_NAME] den! Při zakoupení jednorázové vstupenky se u brány nekontroluje …"
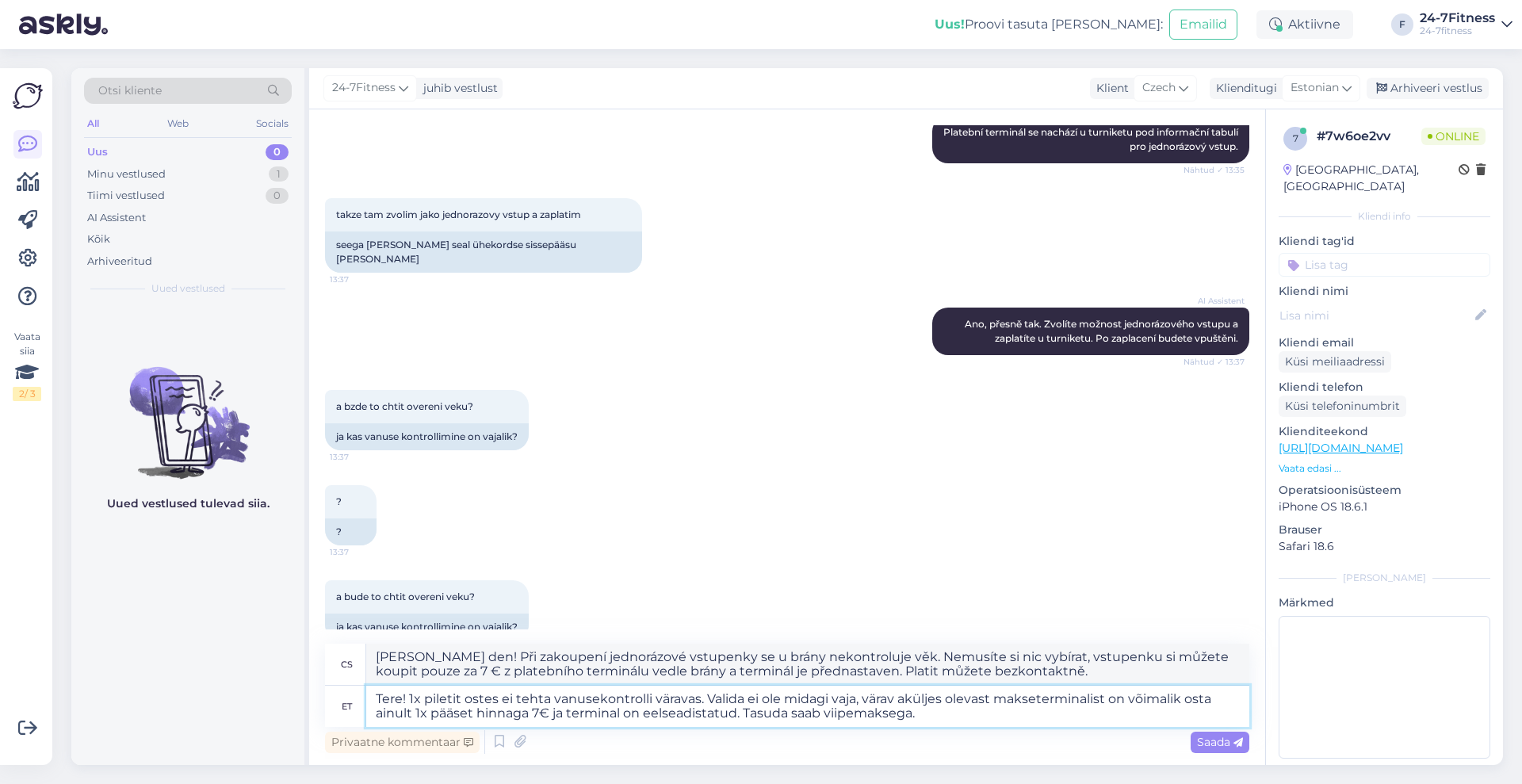
click at [902, 691] on textarea "Tere! 1x piletit ostes ei tehta vanusekontrolli väravas. Valida ei ole midagi v…" at bounding box center [808, 706] width 883 height 41
type textarea "Tere! 1x piletit ostes ei tehta vanusekontrolli väravas. Valida ei ole midagi v…"
type textarea "[PERSON_NAME] den! Při zakoupení jednorázové vstupenky se u brány nekontroluje …"
click at [649, 716] on textarea "Tere! 1x piletit ostes ei tehta vanusekontrolli väravas. Valida ei ole midagi v…" at bounding box center [808, 706] width 883 height 41
type textarea "Tere! 1x piletit ostes ei tehta vanusekontrolli väravas. Valida ei ole midagi v…"
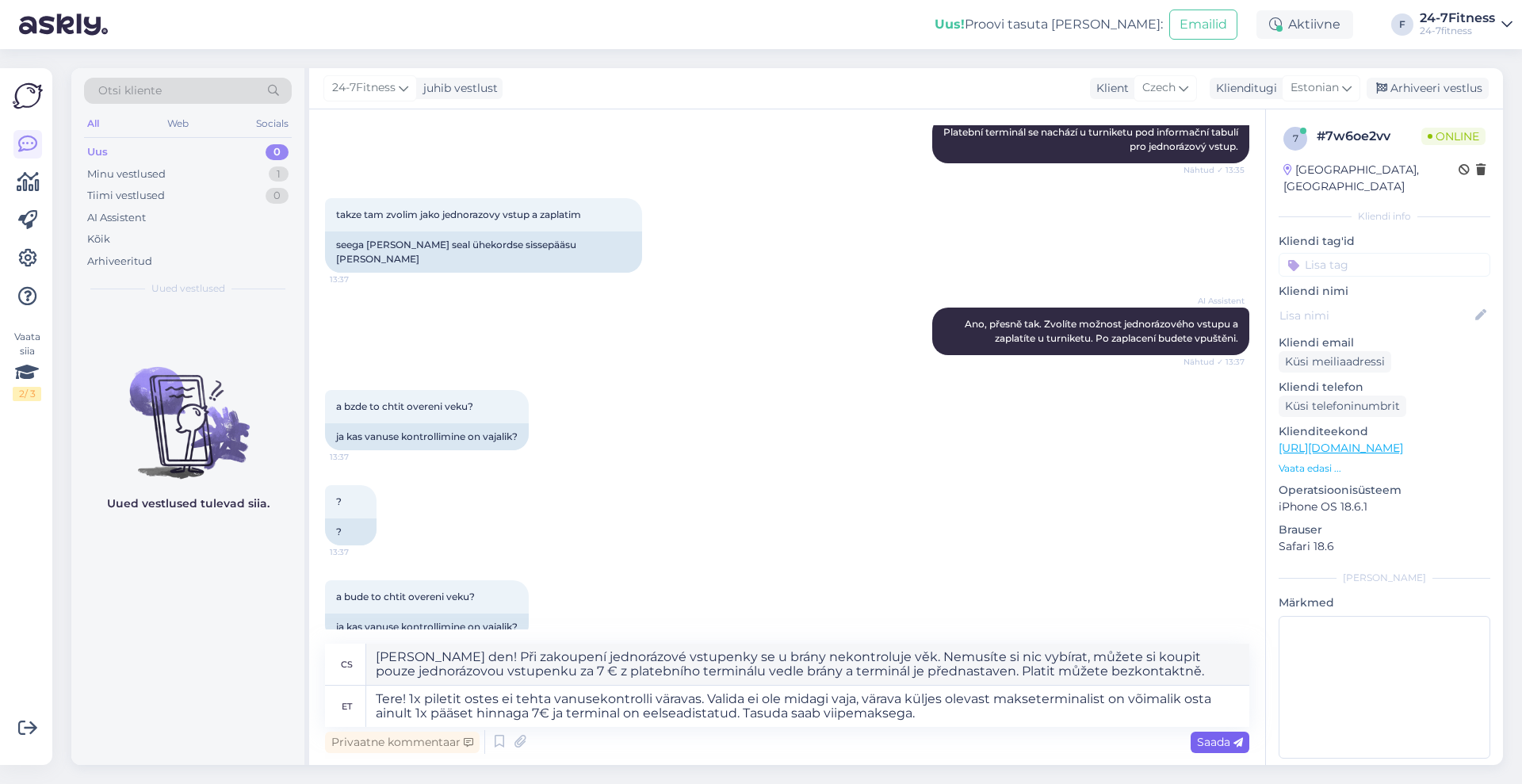
click at [1213, 745] on span "Saada" at bounding box center [1219, 742] width 46 height 14
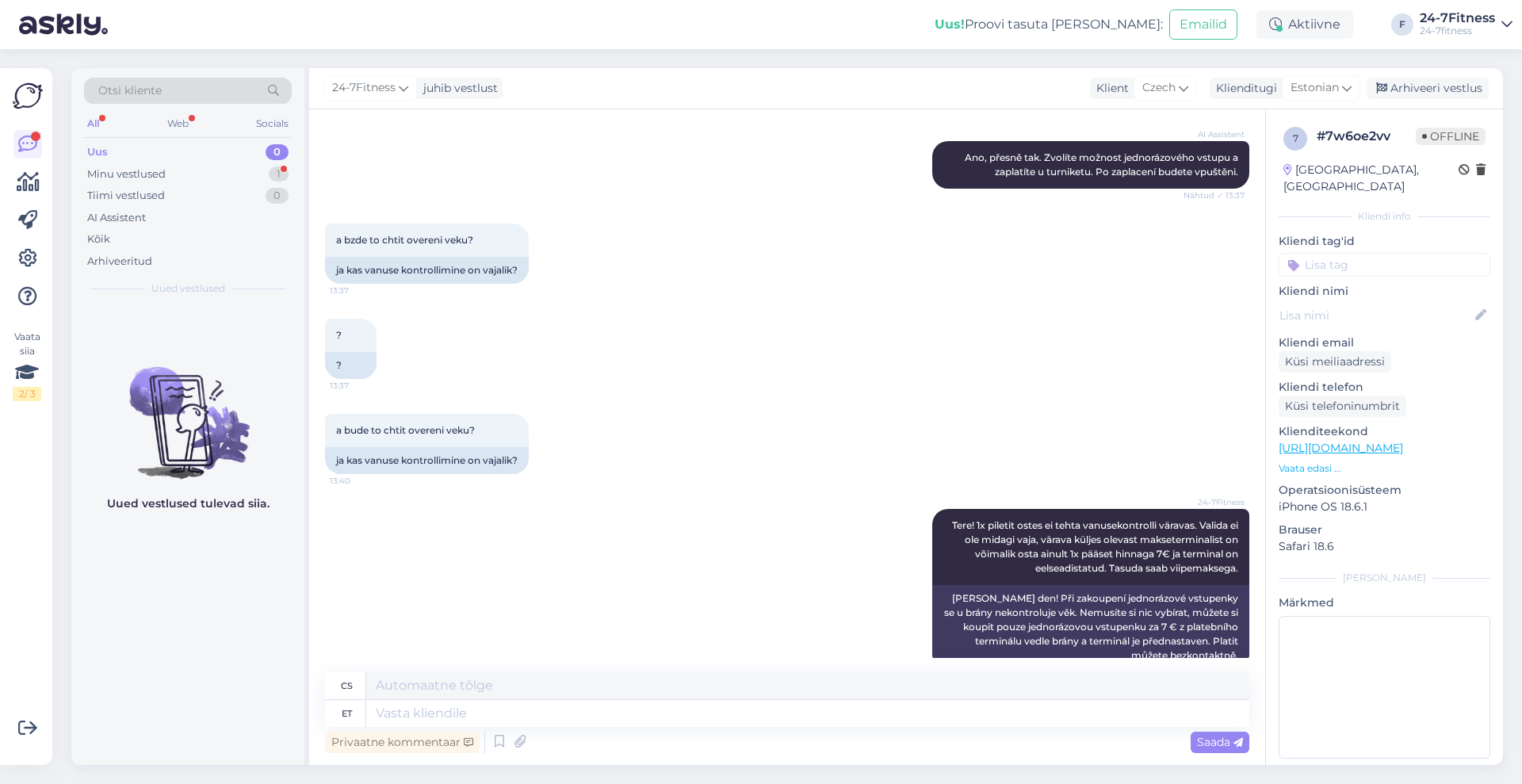
scroll to position [1488, 0]
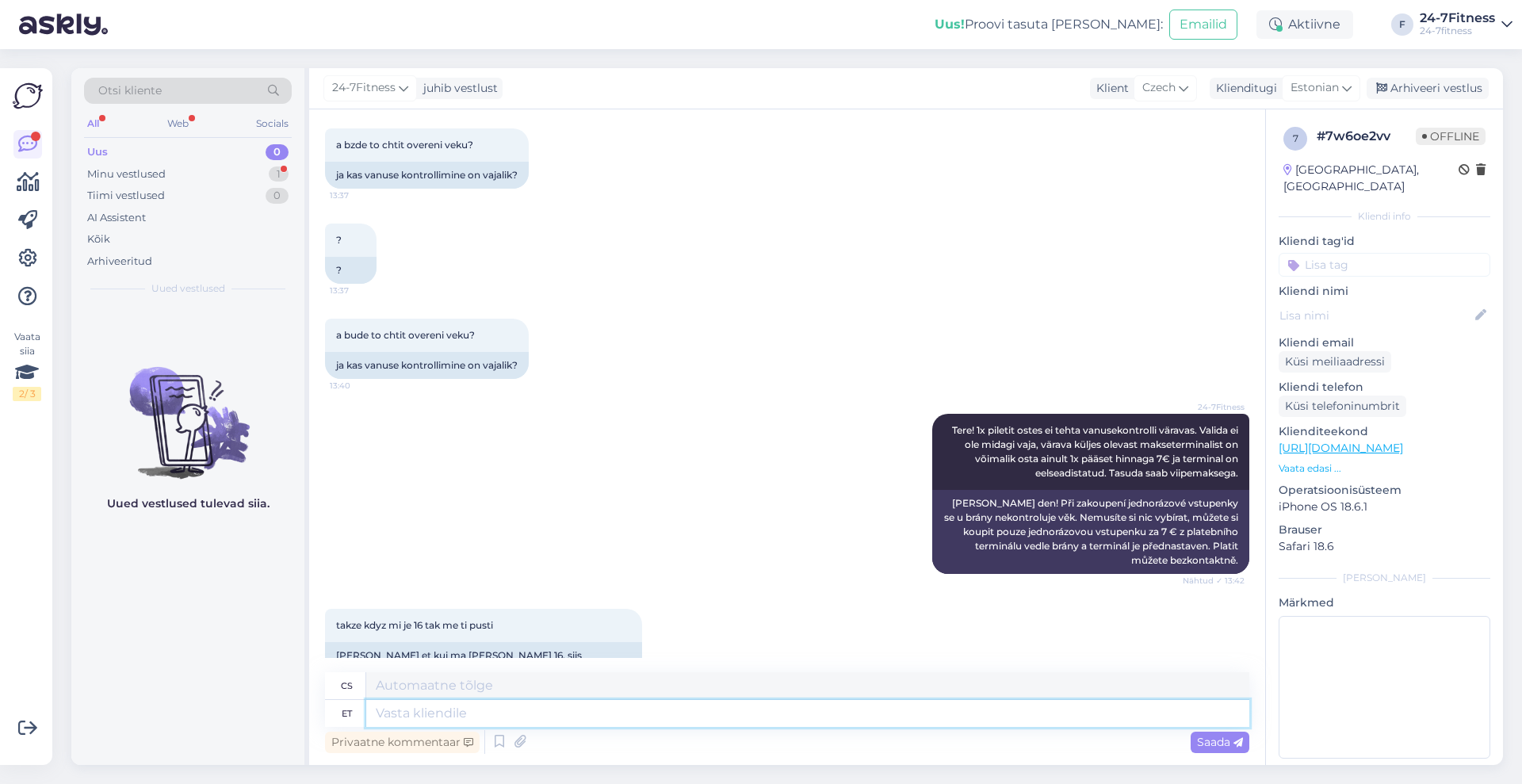
click at [599, 710] on textarea at bounding box center [808, 713] width 883 height 27
type textarea "Jah,"
type textarea "Ano,"
type textarea "Jah, saate"
type textarea "Ano, můžete."
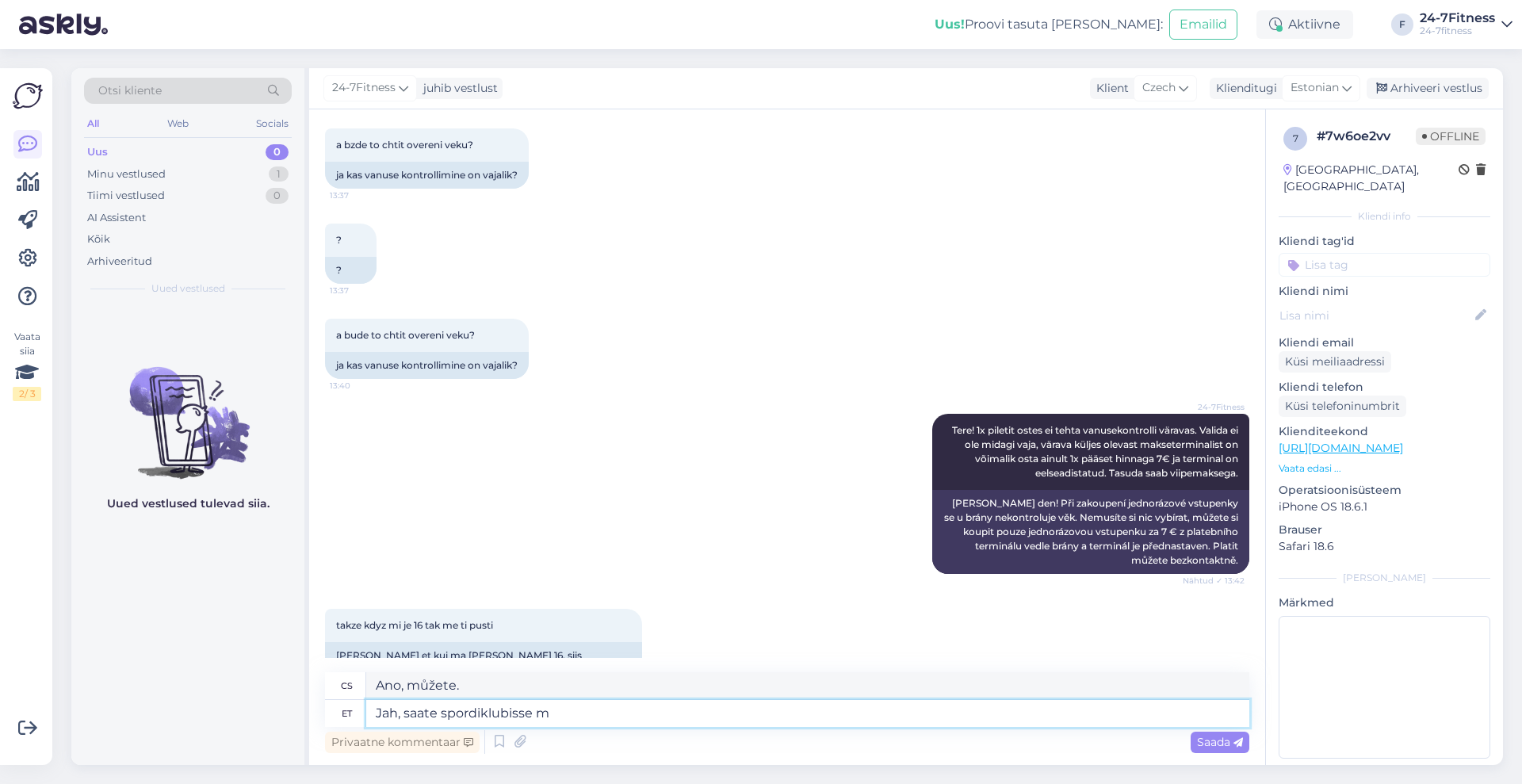
type textarea "Jah, saate spordiklubisse mi"
type textarea "Ano, můžete chodit do sportovního klubu."
type textarea "Jah, saate spordiklubisse minna"
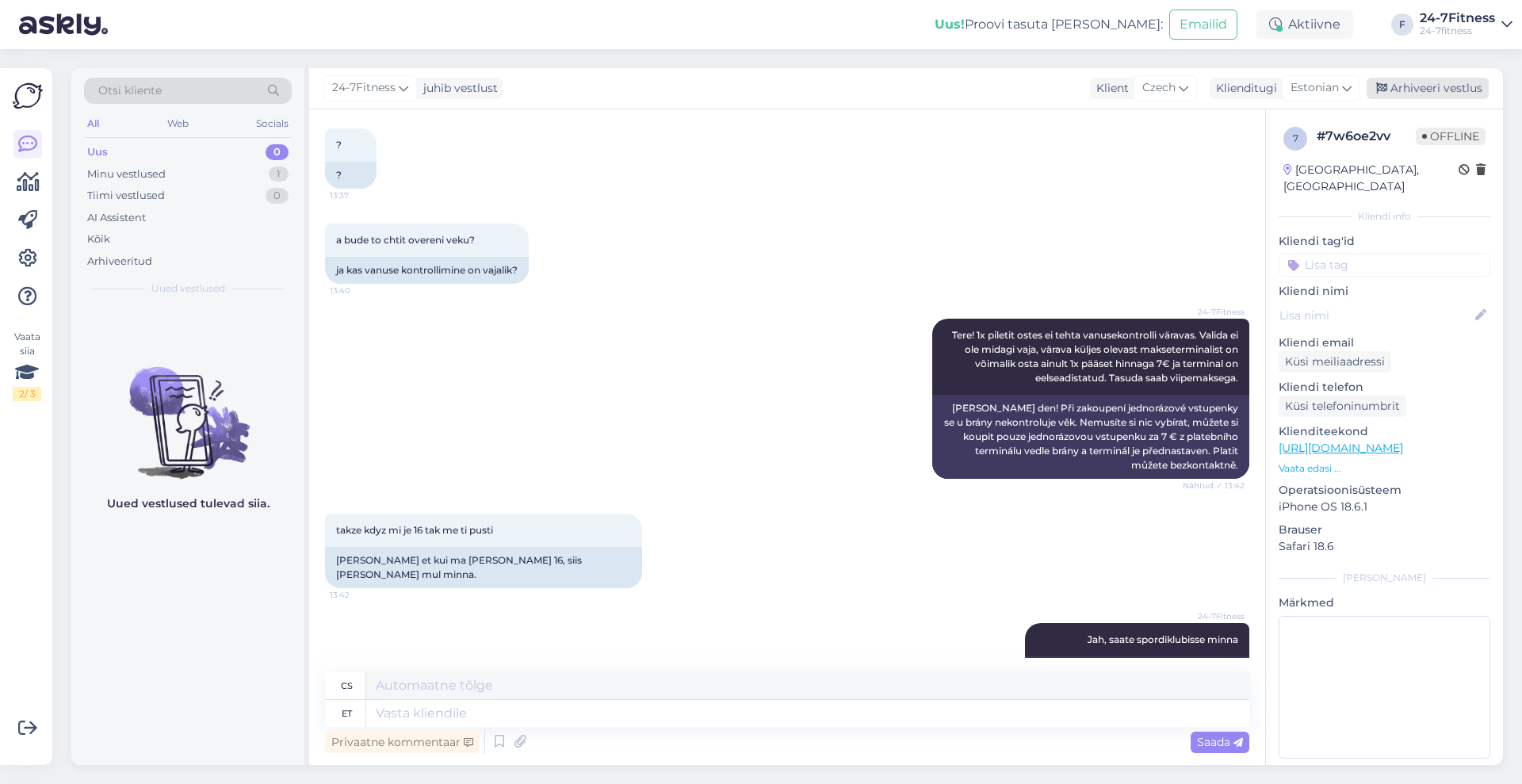
click at [1420, 89] on div "Arhiveeri vestlus" at bounding box center [1428, 88] width 122 height 22
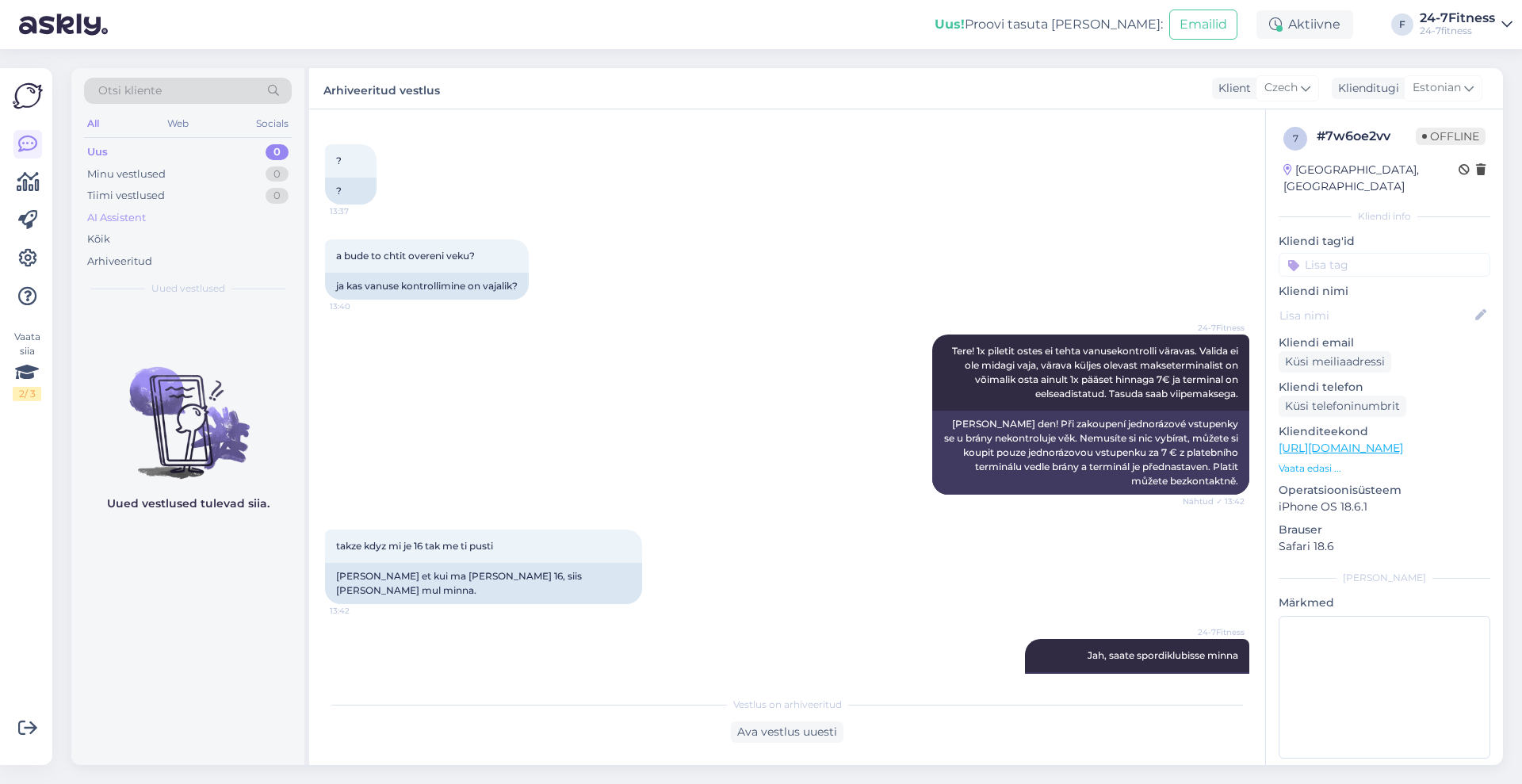
click at [124, 214] on div "AI Assistent" at bounding box center [117, 217] width 58 height 16
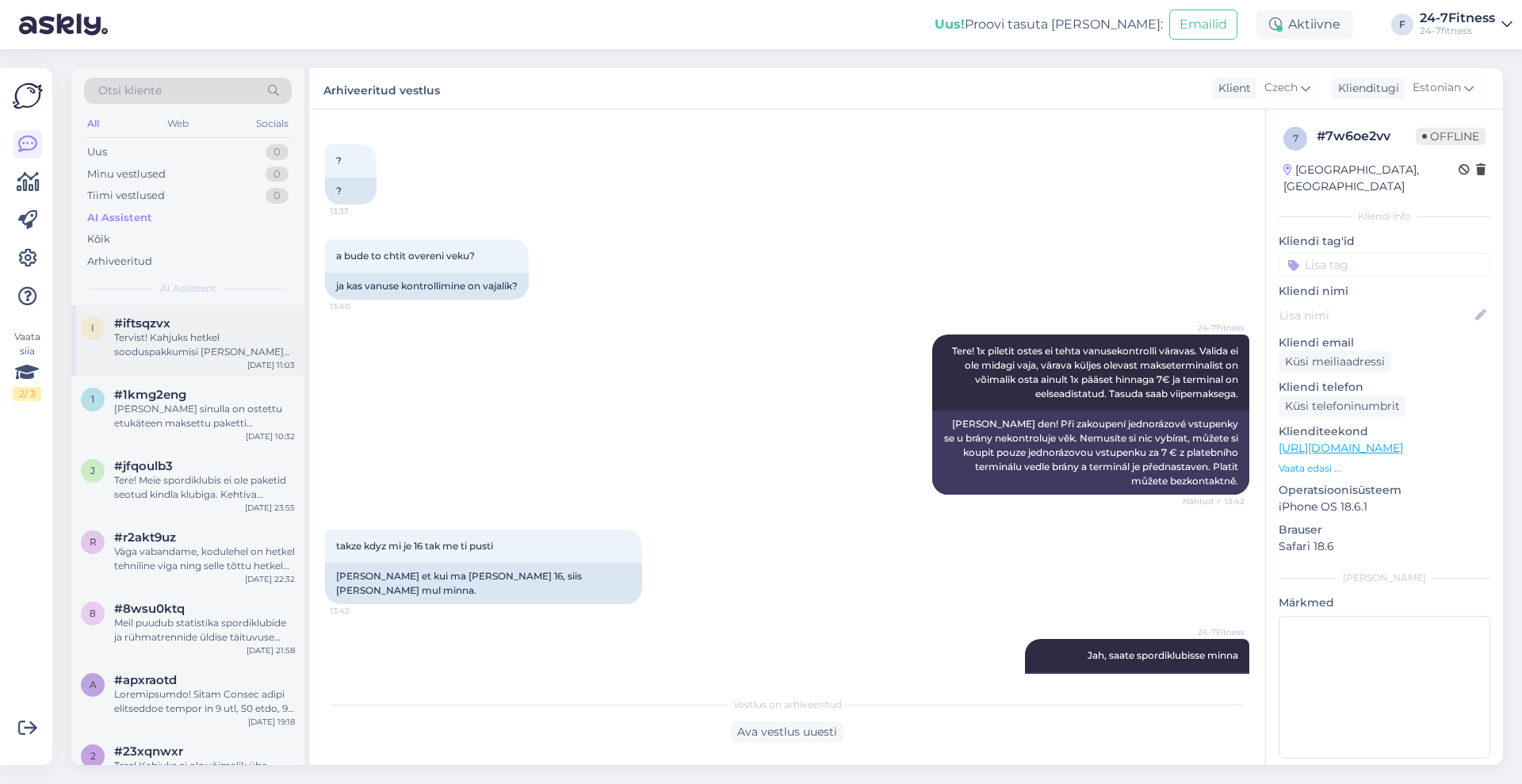
click at [211, 361] on div "i #iftsqzvx Tervist! Kahjuks hetkel sooduspakkumisi [PERSON_NAME] ole. Meie spo…" at bounding box center [188, 341] width 233 height 71
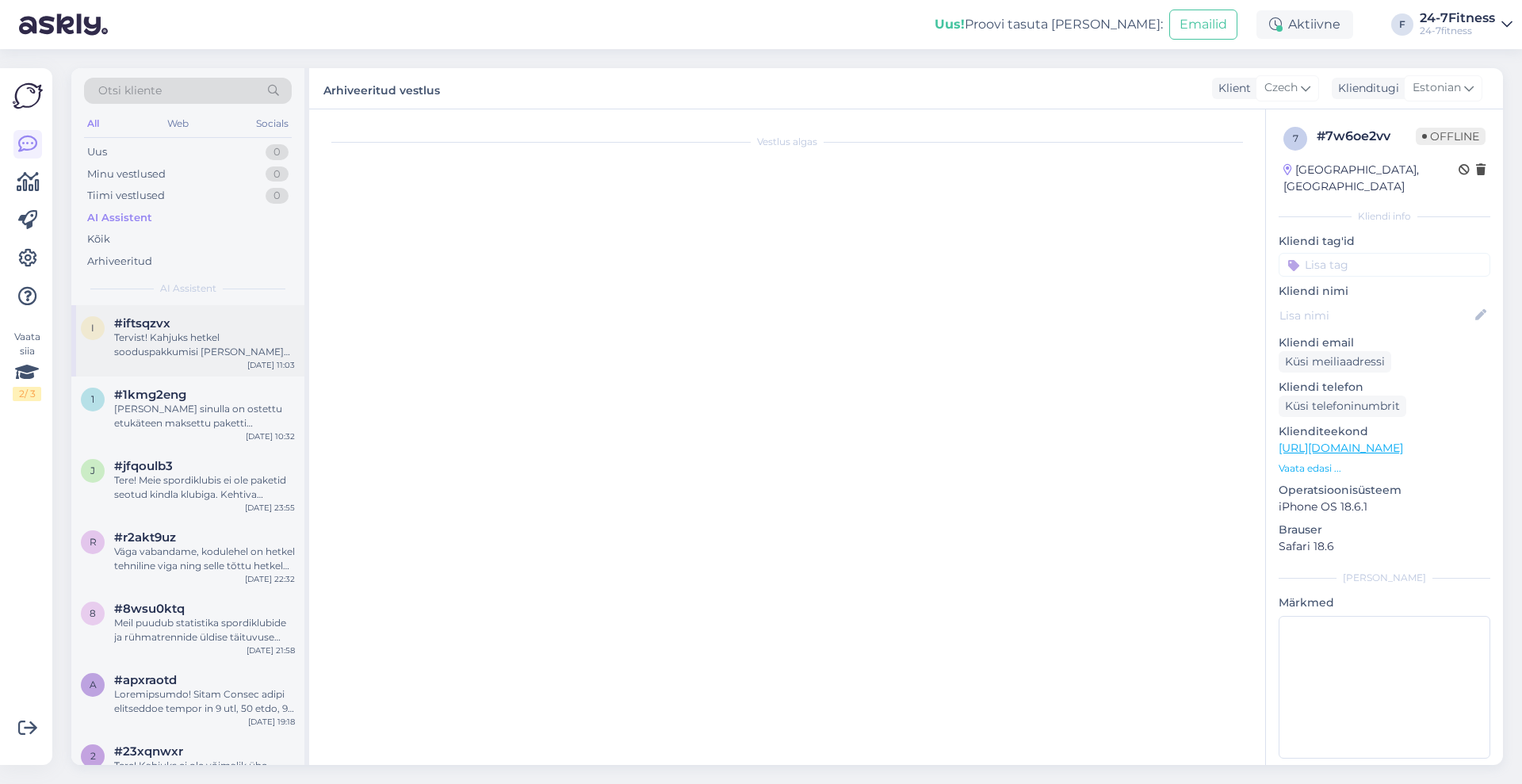
scroll to position [0, 0]
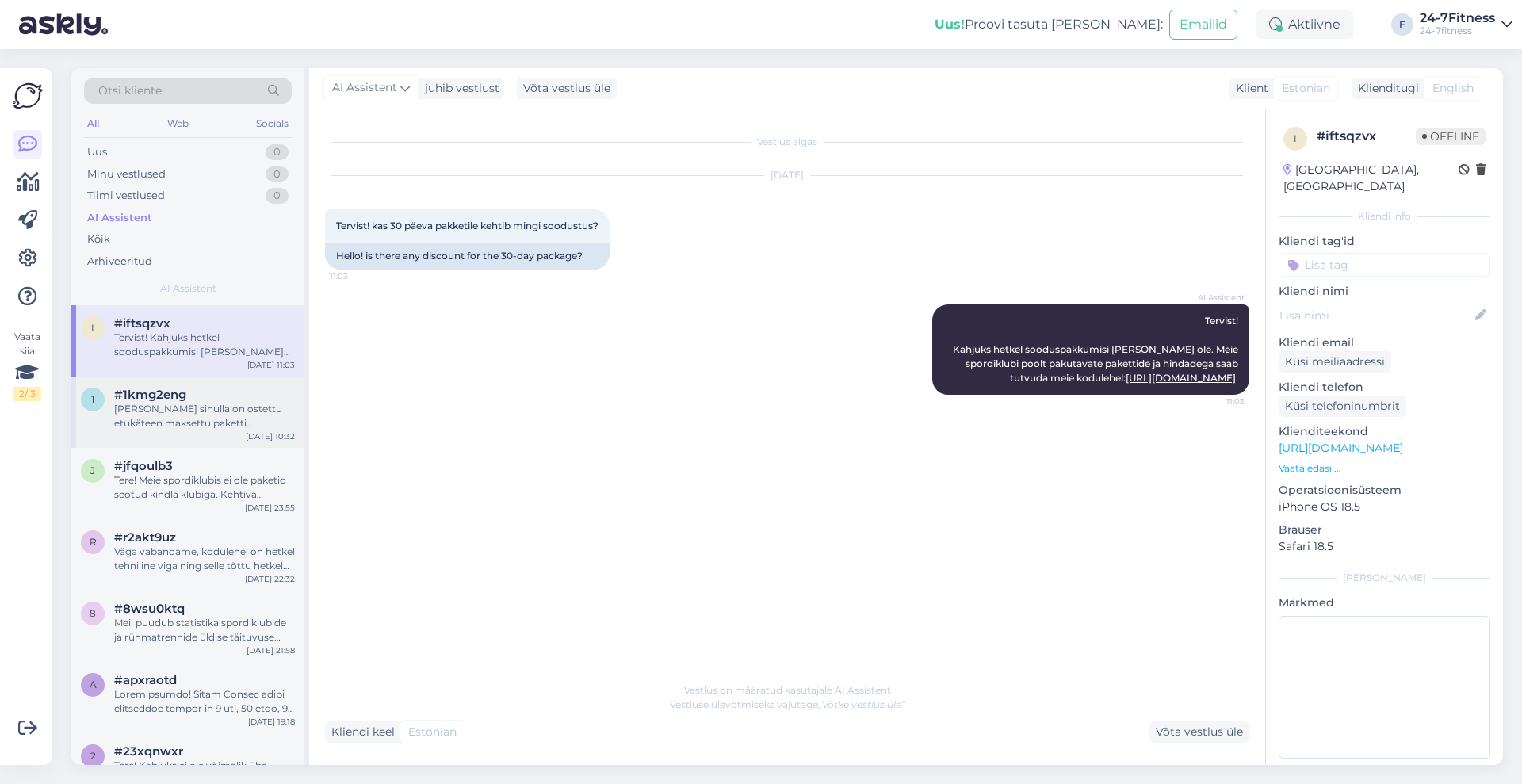
click at [210, 420] on div "[PERSON_NAME] sinulla on ostettu etukäteen maksettu paketti ([PERSON_NAME] 3 pä…" at bounding box center [204, 416] width 180 height 28
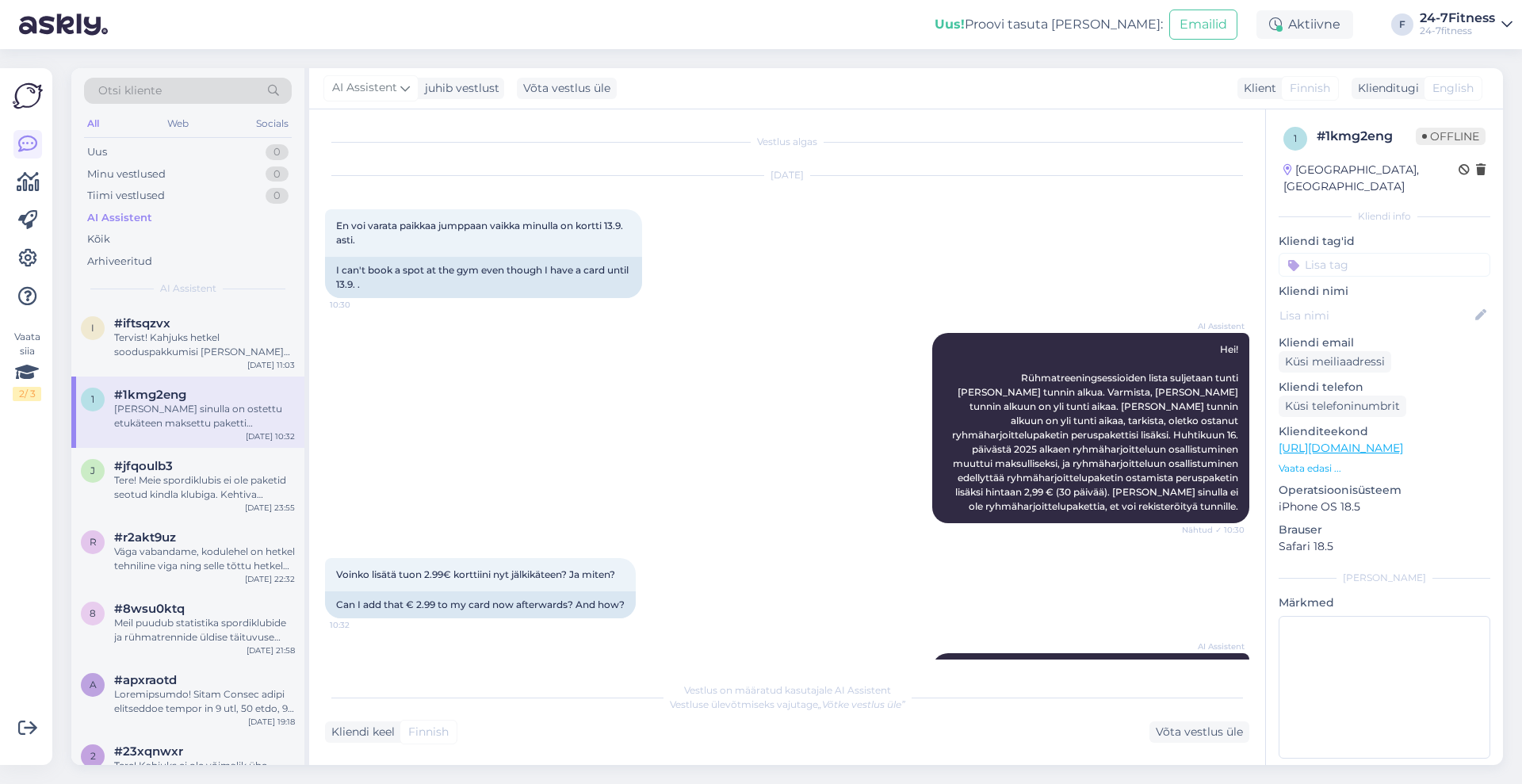
scroll to position [259, 0]
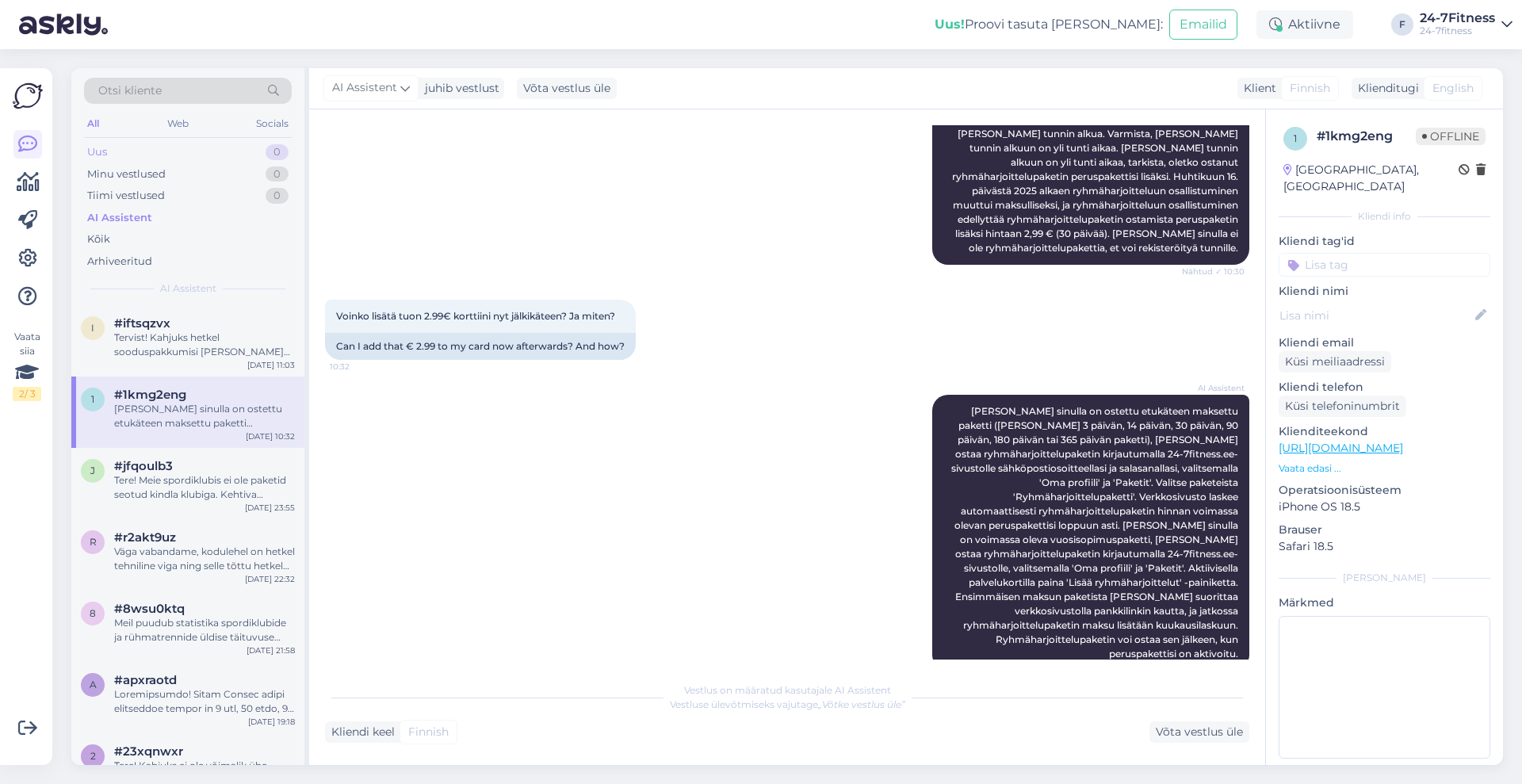
click at [136, 155] on div "Uus 0" at bounding box center [187, 152] width 208 height 23
